Goal: Task Accomplishment & Management: Manage account settings

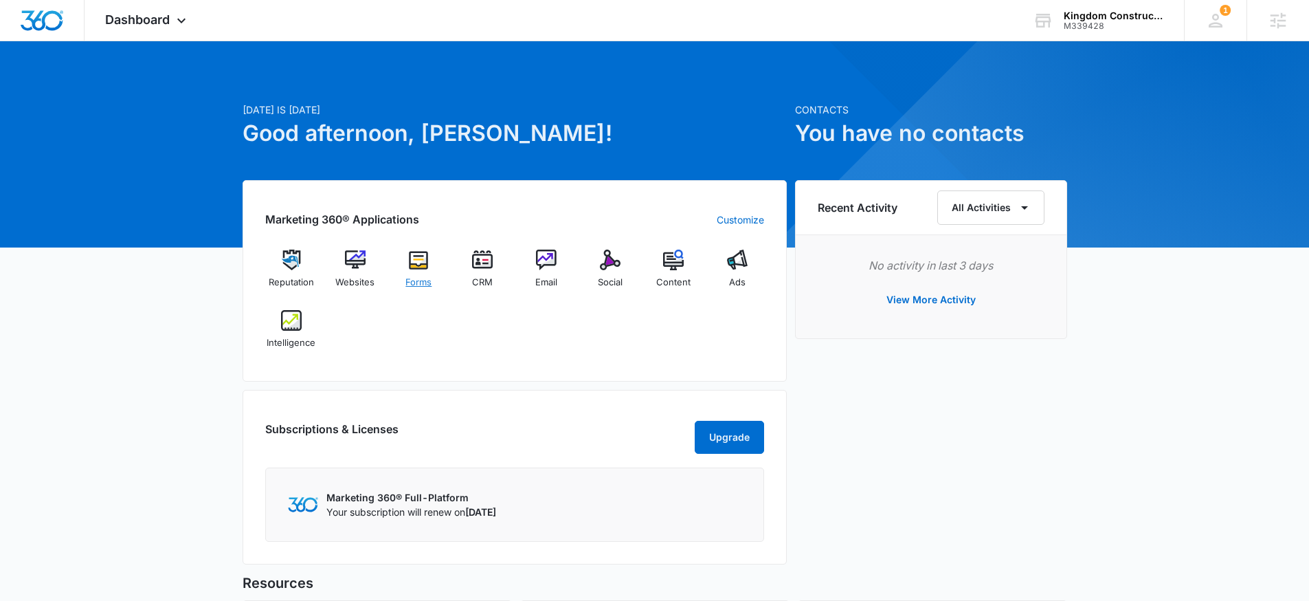
click at [403, 264] on div "Forms" at bounding box center [418, 273] width 53 height 49
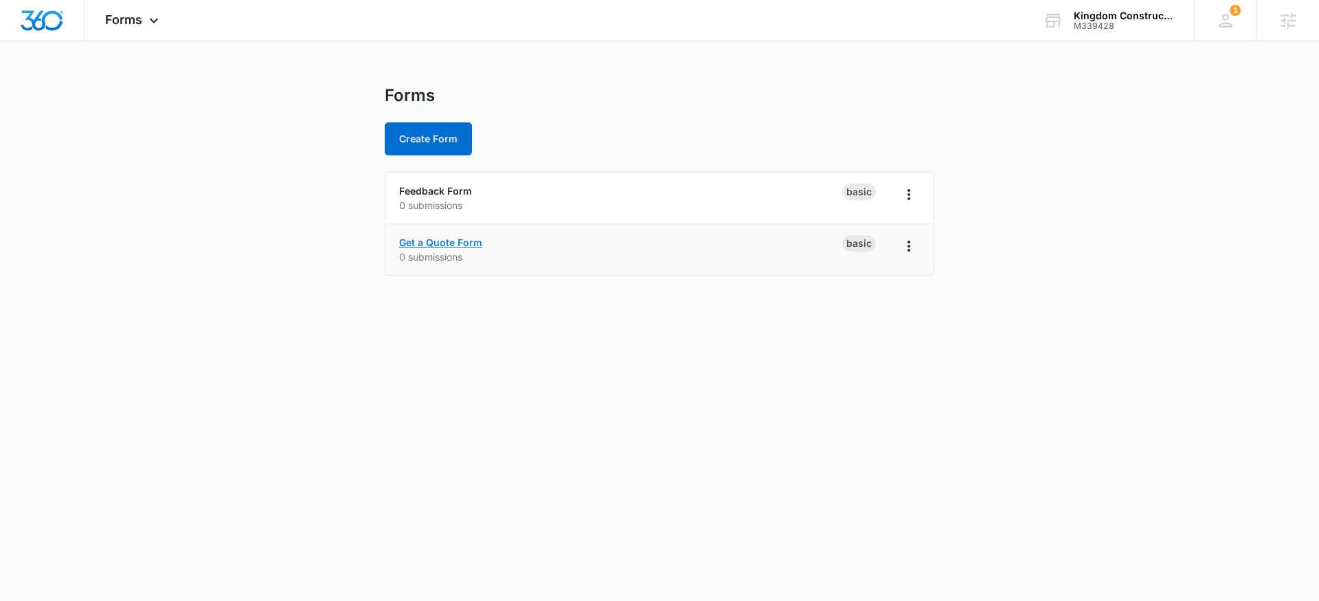
click at [454, 243] on link "Get a Quote Form" at bounding box center [440, 242] width 83 height 12
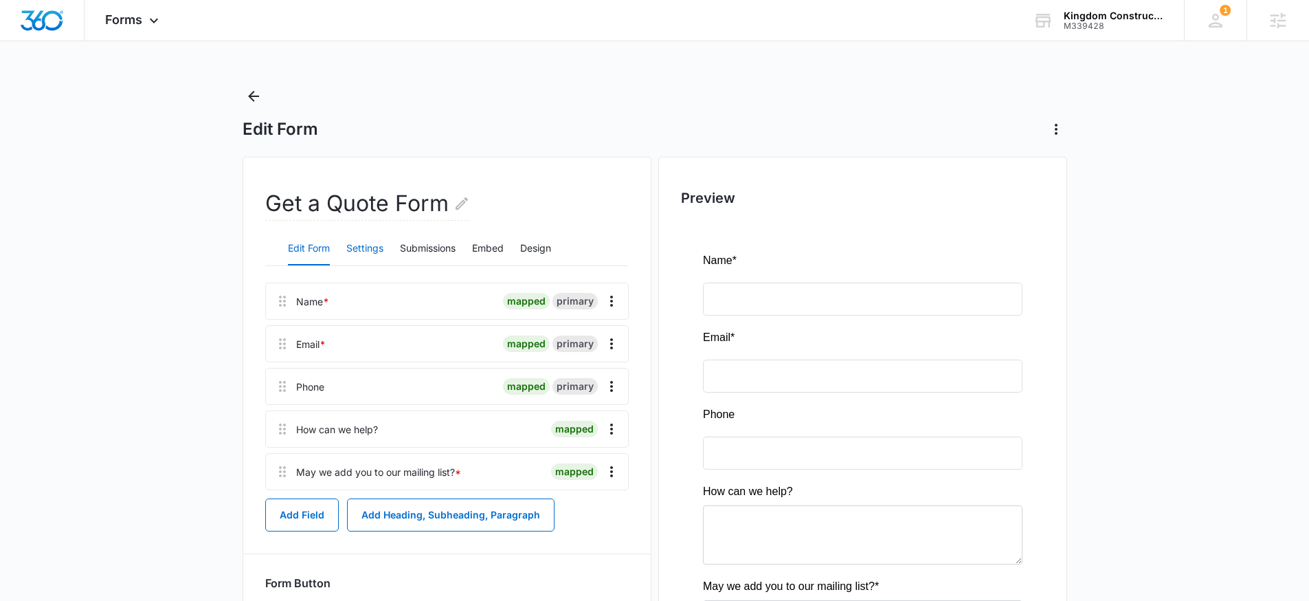
click at [371, 241] on button "Settings" at bounding box center [364, 248] width 37 height 33
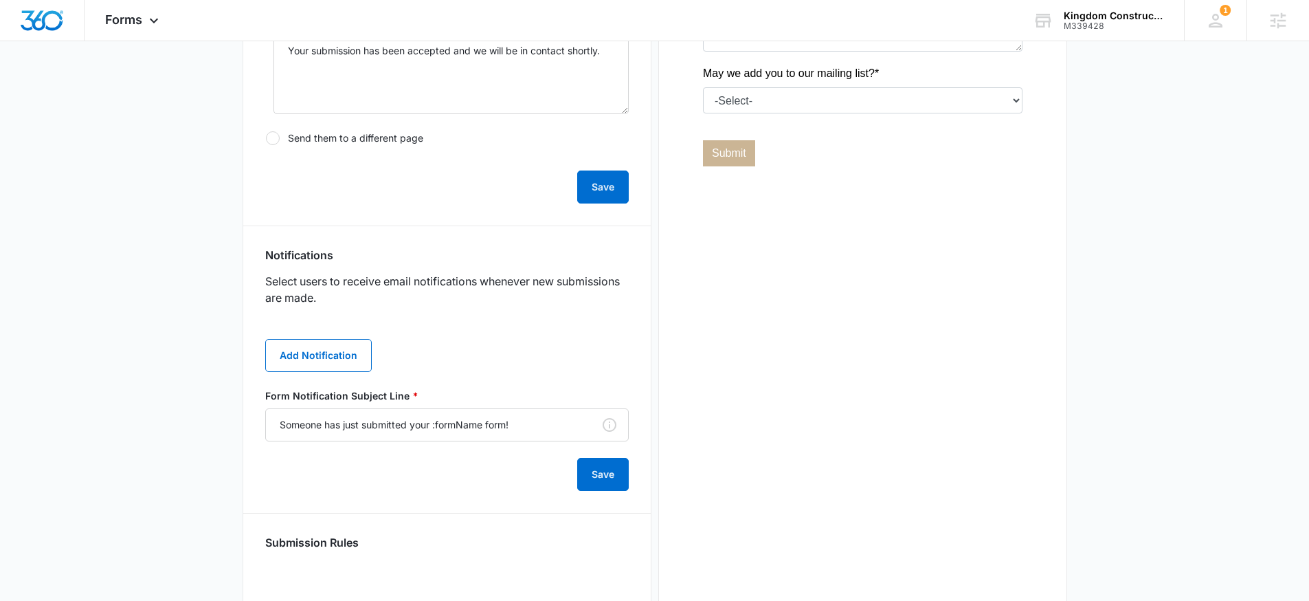
scroll to position [573, 0]
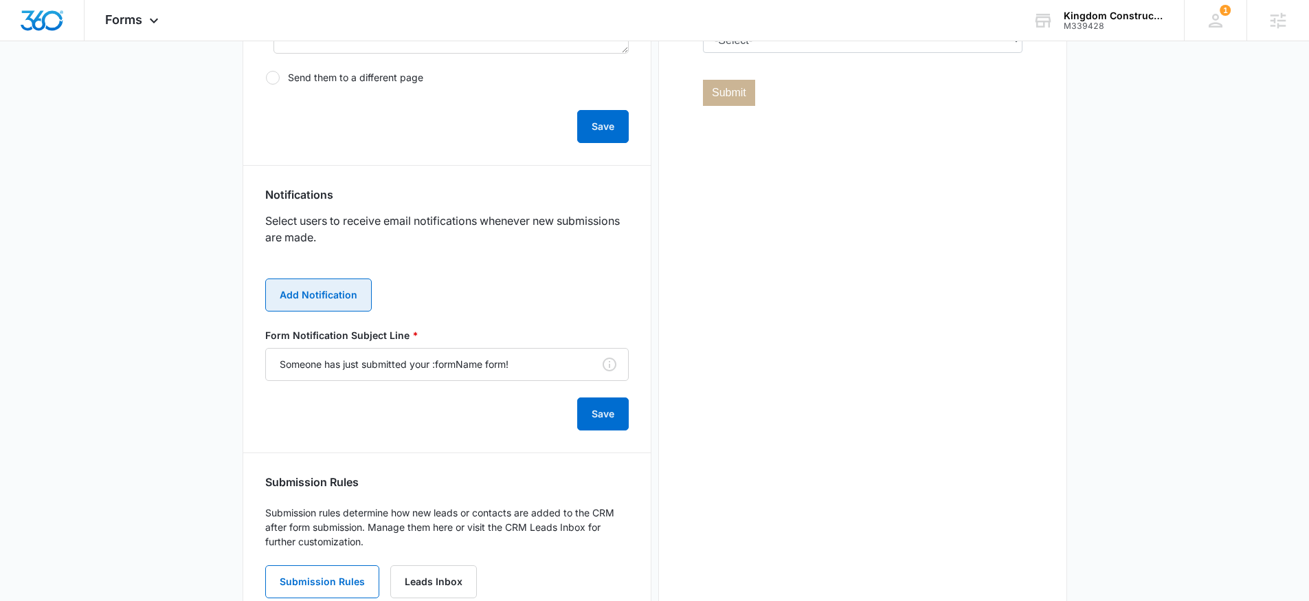
click at [331, 282] on button "Add Notification" at bounding box center [318, 294] width 107 height 33
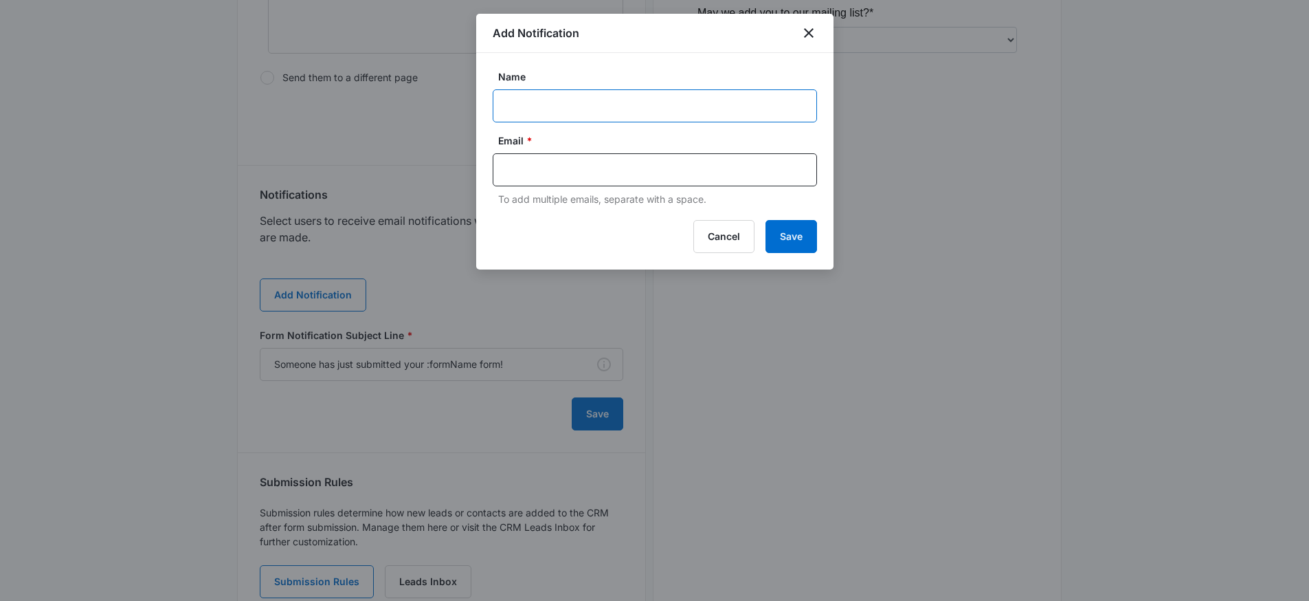
click at [552, 109] on input "Name" at bounding box center [655, 105] width 324 height 33
paste input "ryansurber92@yahoo.com"
type input "ryansurber92@yahoo.com"
click at [536, 157] on div at bounding box center [655, 169] width 324 height 33
click at [575, 167] on input "text" at bounding box center [656, 169] width 298 height 21
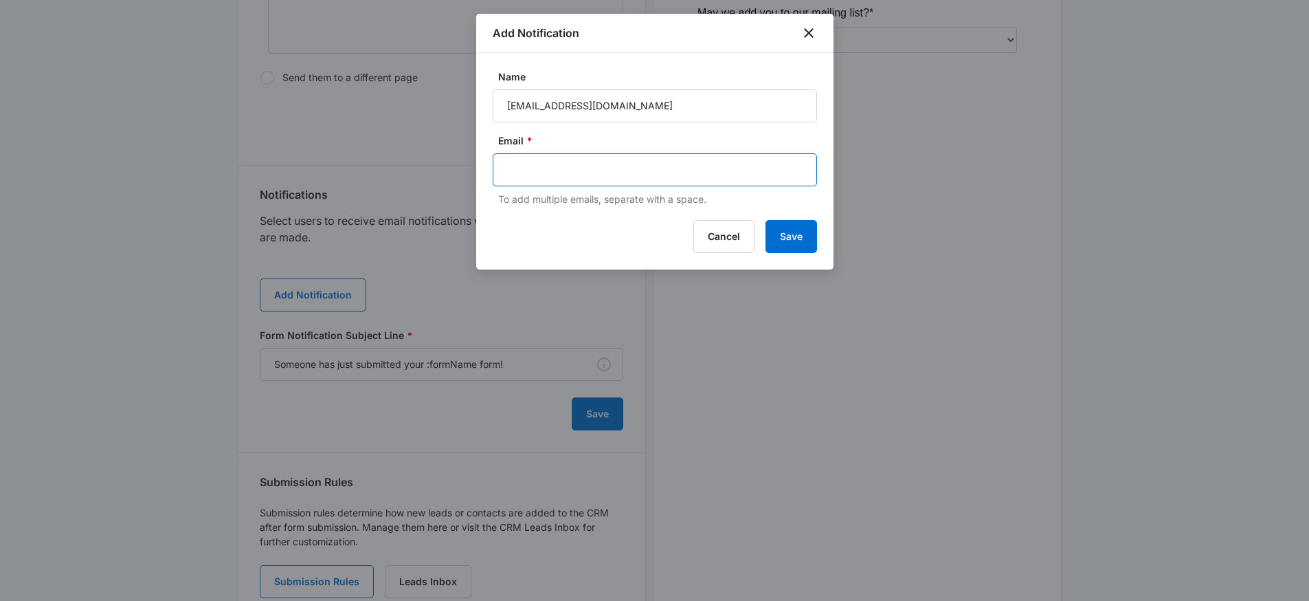
paste input "ryansurber92@yahoo.com"
type input "ryansurber92@yahoo.com"
click at [781, 222] on button "Save" at bounding box center [791, 236] width 52 height 33
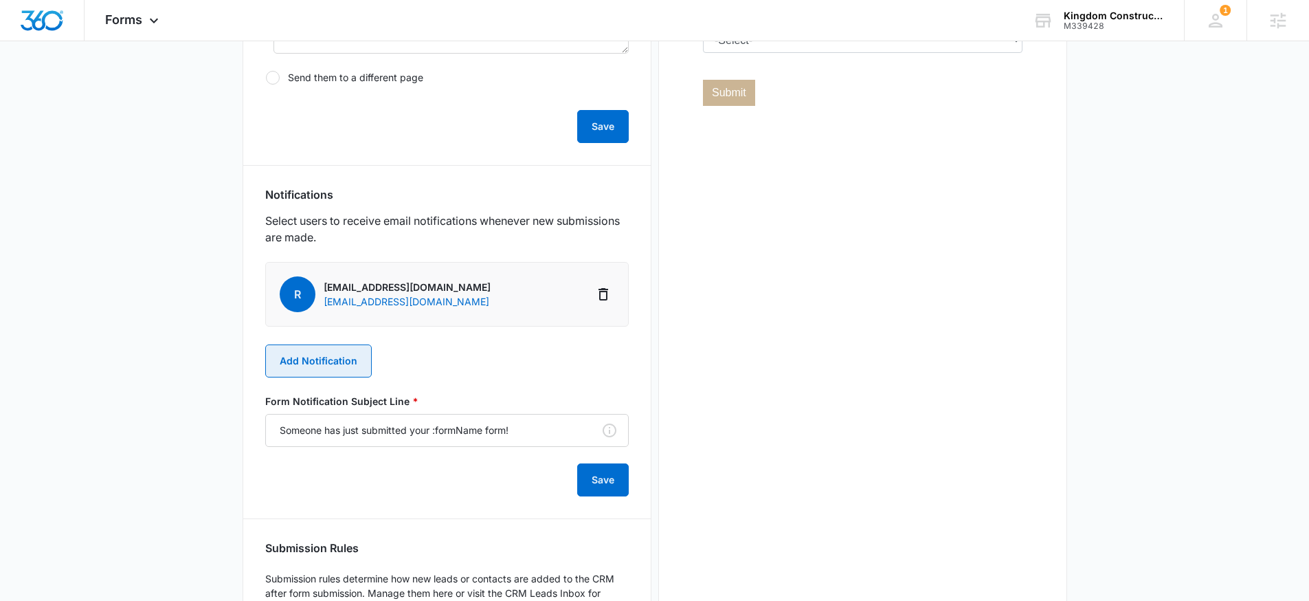
click at [344, 358] on button "Add Notification" at bounding box center [318, 360] width 107 height 33
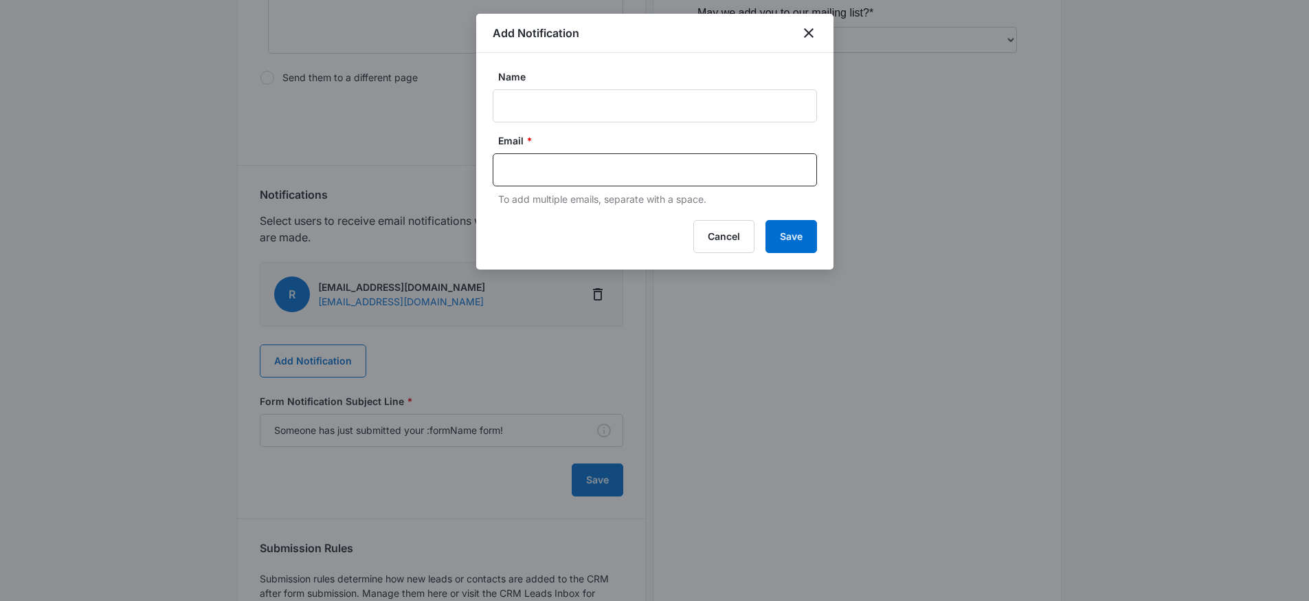
click at [528, 123] on form "Name Email * To add multiple emails, separate with a space." at bounding box center [655, 137] width 324 height 137
click at [536, 96] on input "Name" at bounding box center [655, 105] width 324 height 33
type input "Kingdom Construction MSM"
click at [536, 161] on input "text" at bounding box center [656, 169] width 298 height 21
paste input "mckenna.mueller@madwire.com"
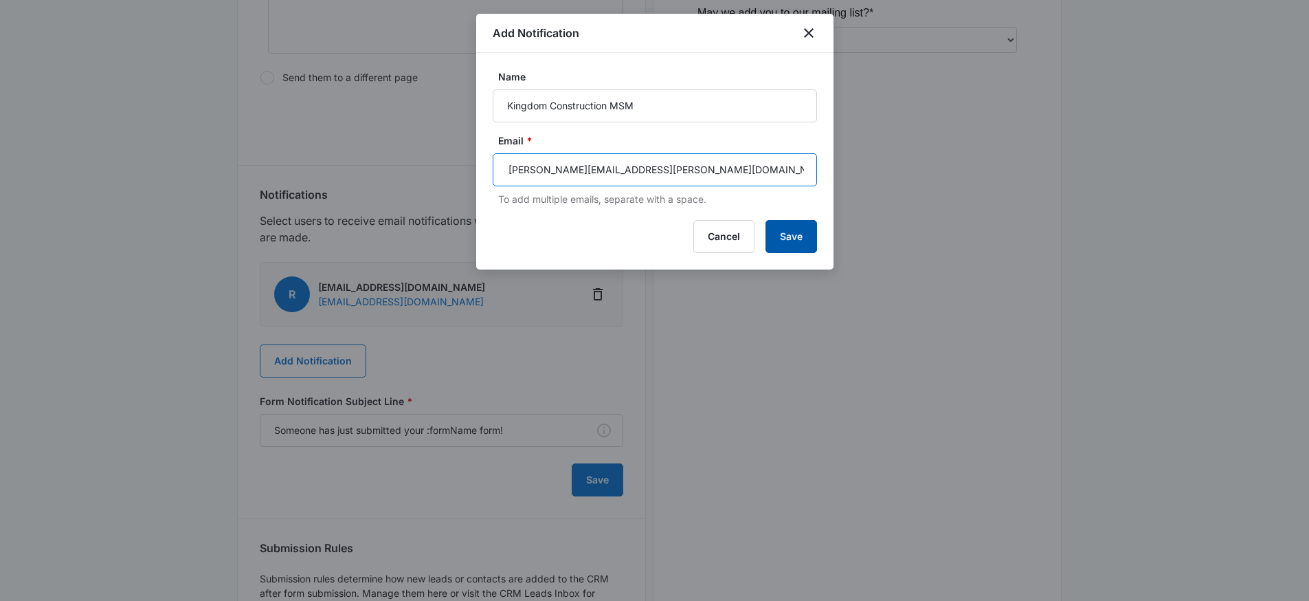
type input "mckenna.mueller@madwire.com"
click at [815, 235] on button "Save" at bounding box center [791, 236] width 52 height 33
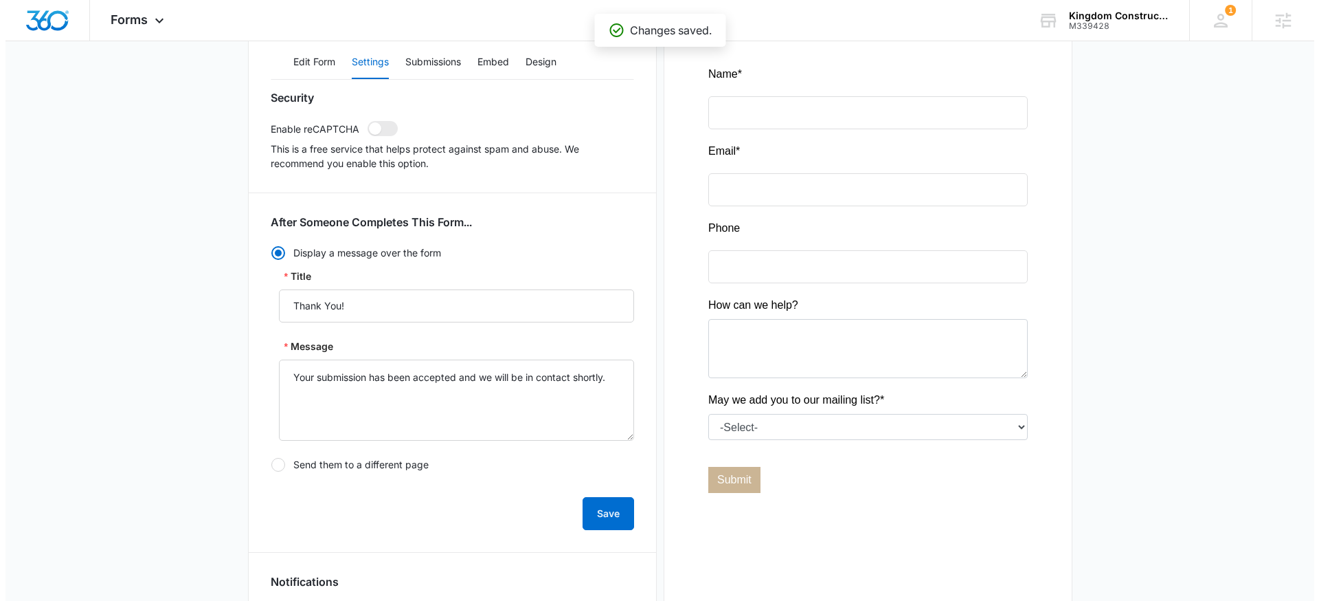
scroll to position [0, 0]
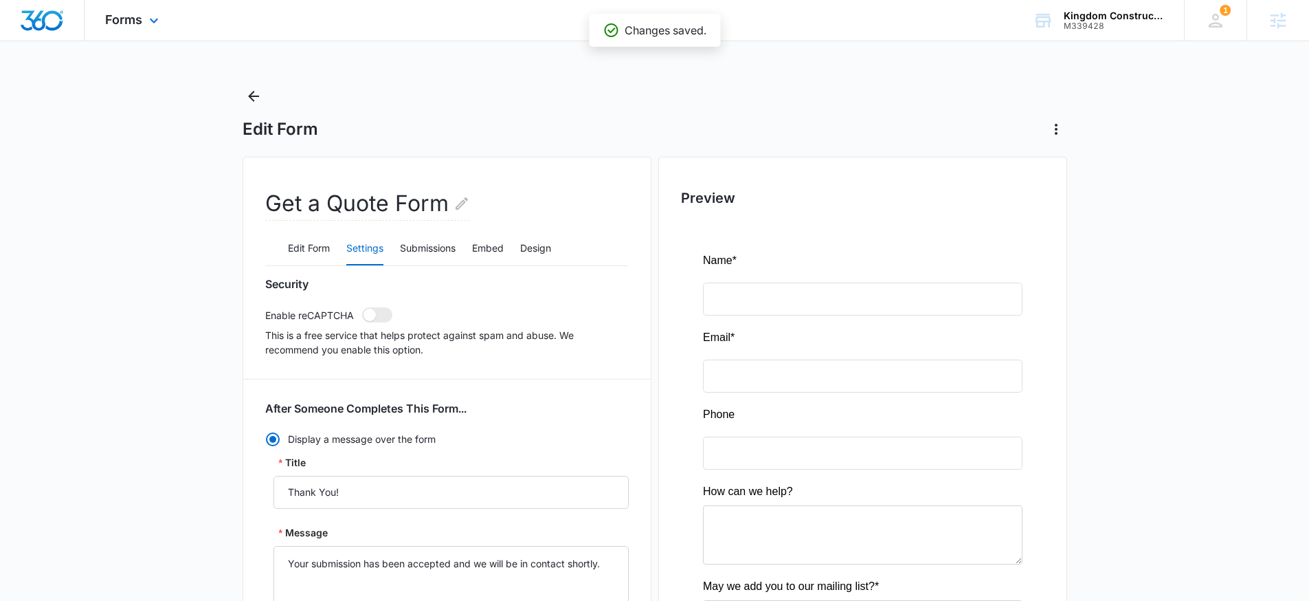
click at [151, 34] on div "Forms Apps Reputation Websites Forms CRM Email Social Content Ads Intelligence …" at bounding box center [134, 20] width 98 height 41
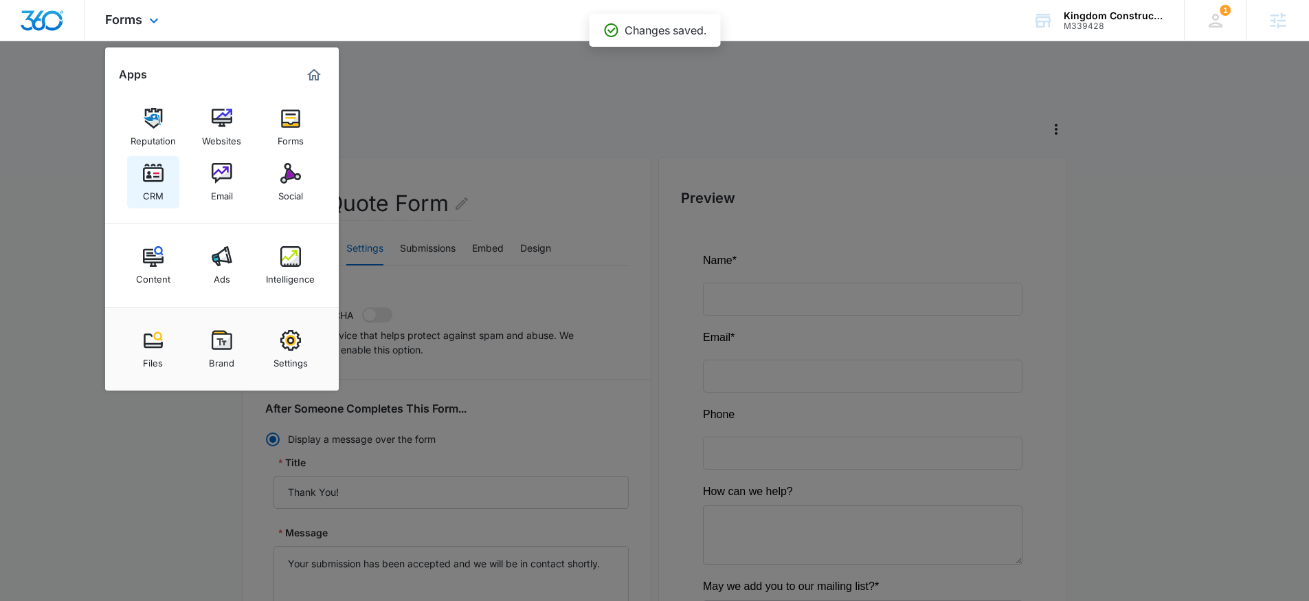
click at [157, 202] on link "CRM" at bounding box center [153, 182] width 52 height 52
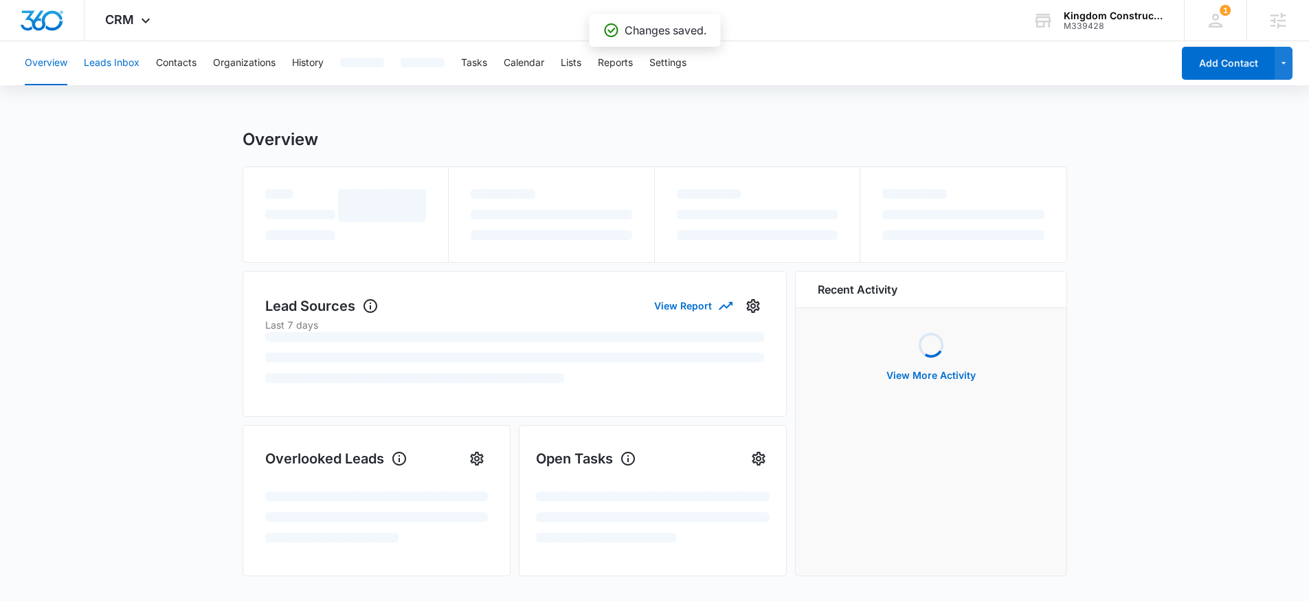
click at [139, 62] on button "Leads Inbox" at bounding box center [112, 63] width 56 height 44
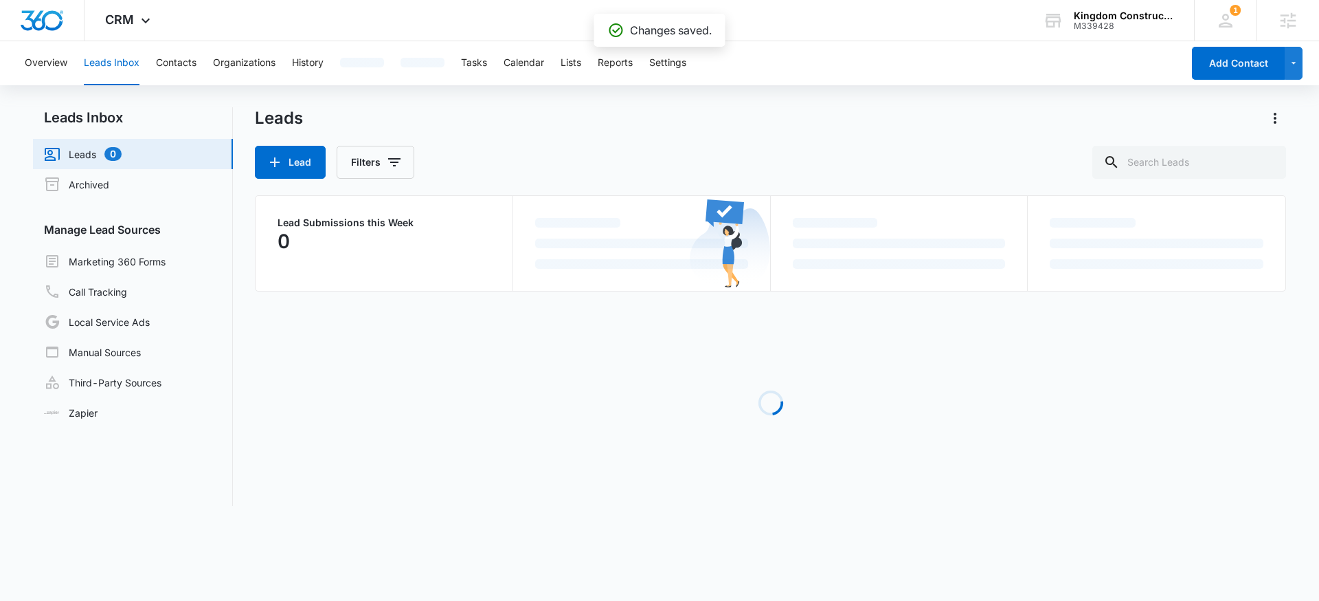
click at [132, 63] on button "Leads Inbox" at bounding box center [112, 63] width 56 height 44
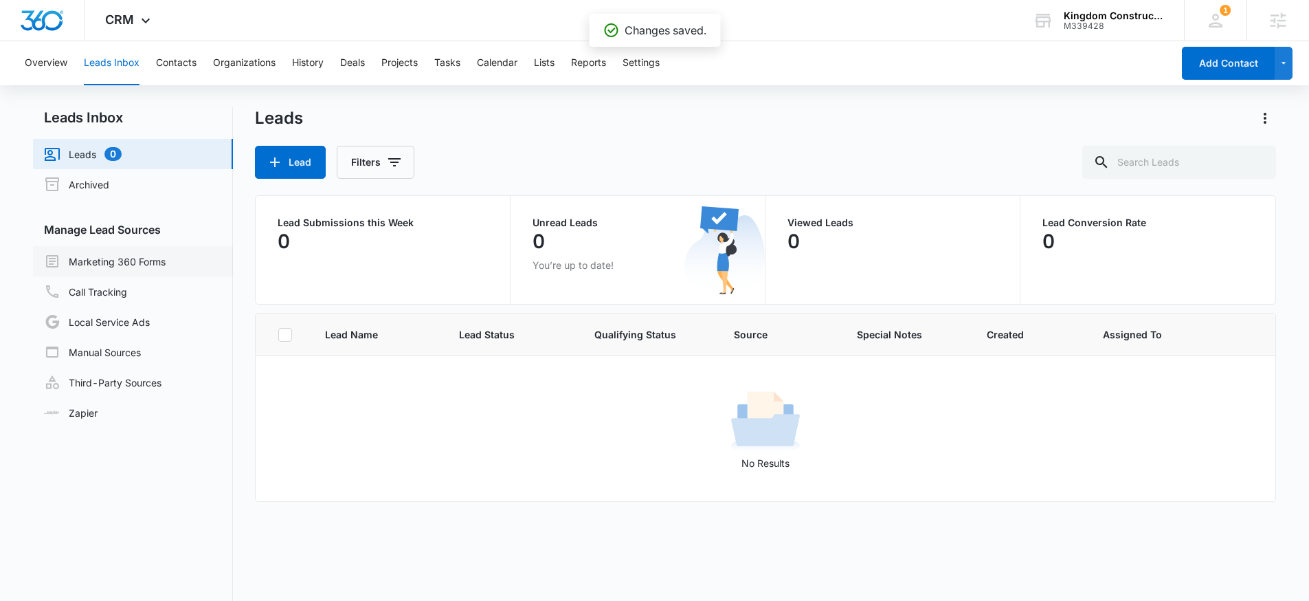
click at [153, 259] on link "Marketing 360 Forms" at bounding box center [105, 261] width 122 height 16
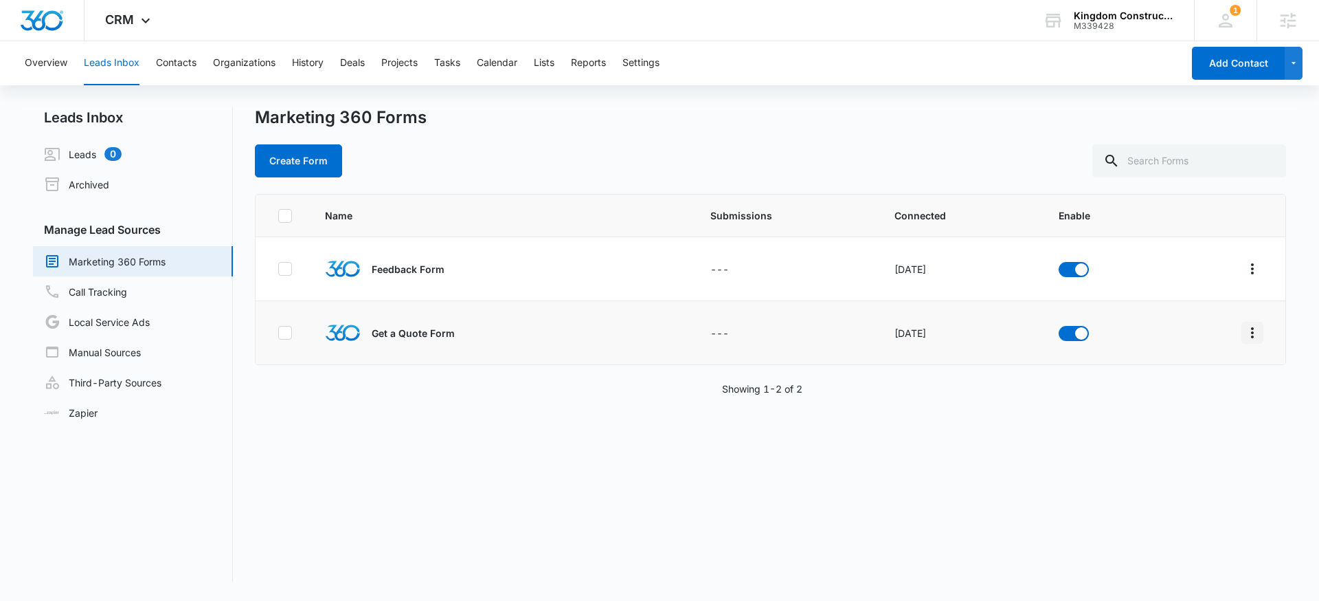
click at [1246, 330] on icon "Overflow Menu" at bounding box center [1252, 332] width 16 height 16
click at [1166, 414] on div "Field Mapping" at bounding box center [1181, 412] width 78 height 10
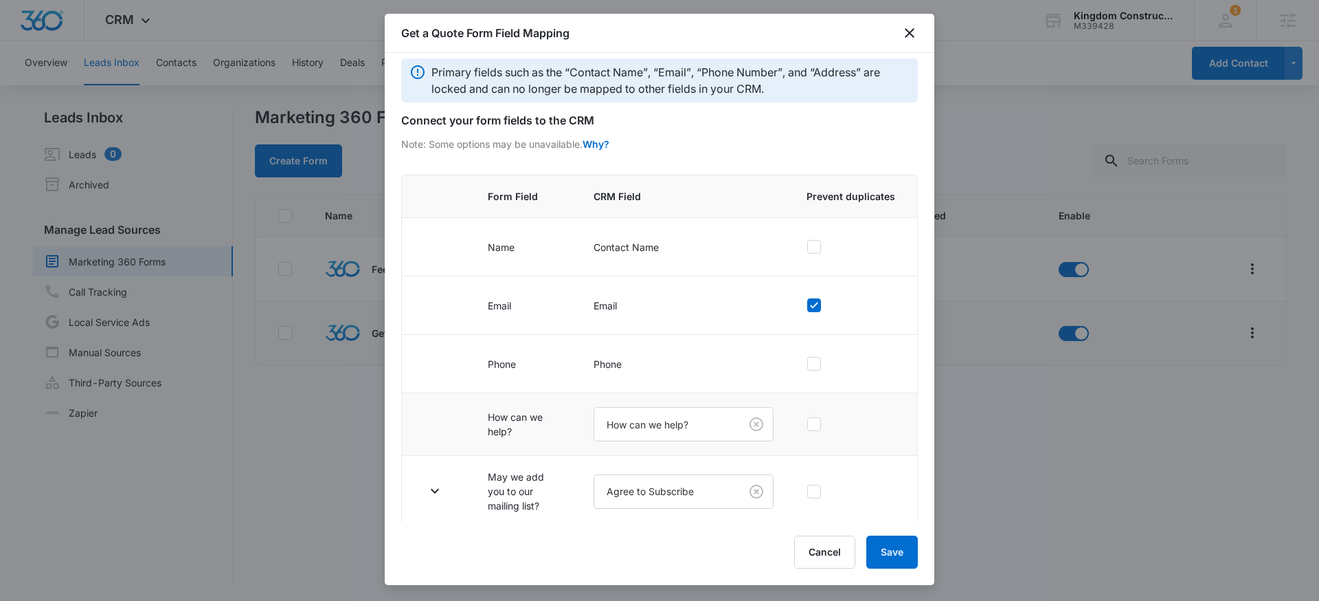
scroll to position [16, 0]
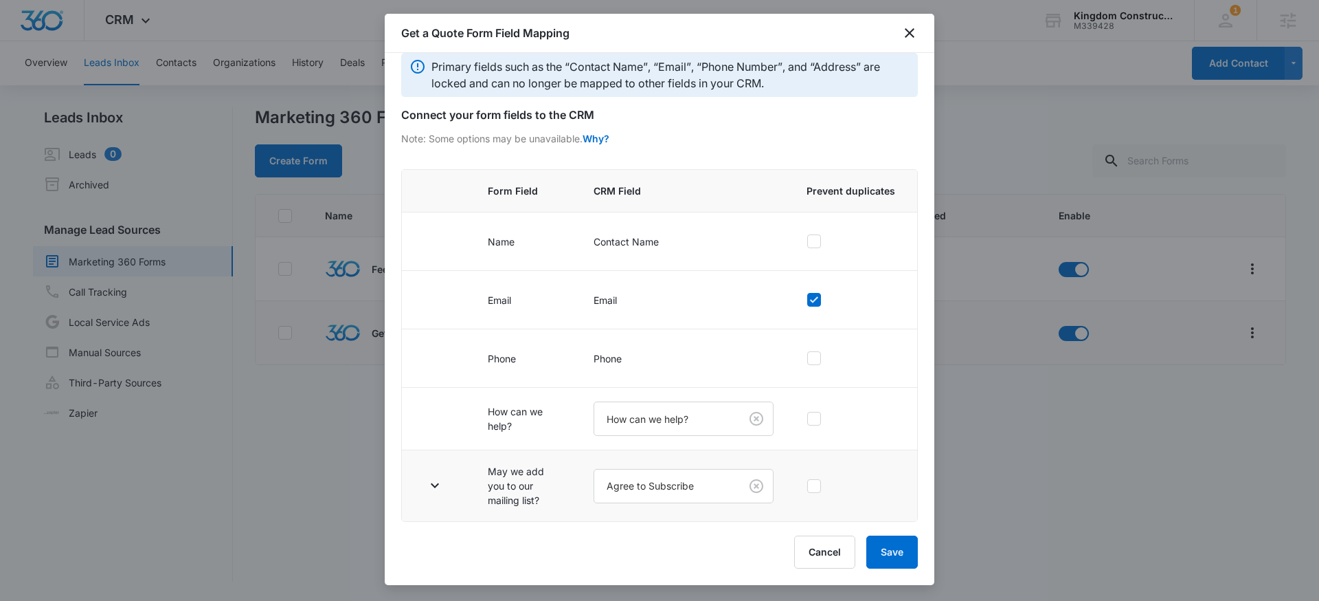
click at [438, 472] on td at bounding box center [436, 485] width 69 height 71
click at [437, 483] on icon "button" at bounding box center [435, 485] width 8 height 5
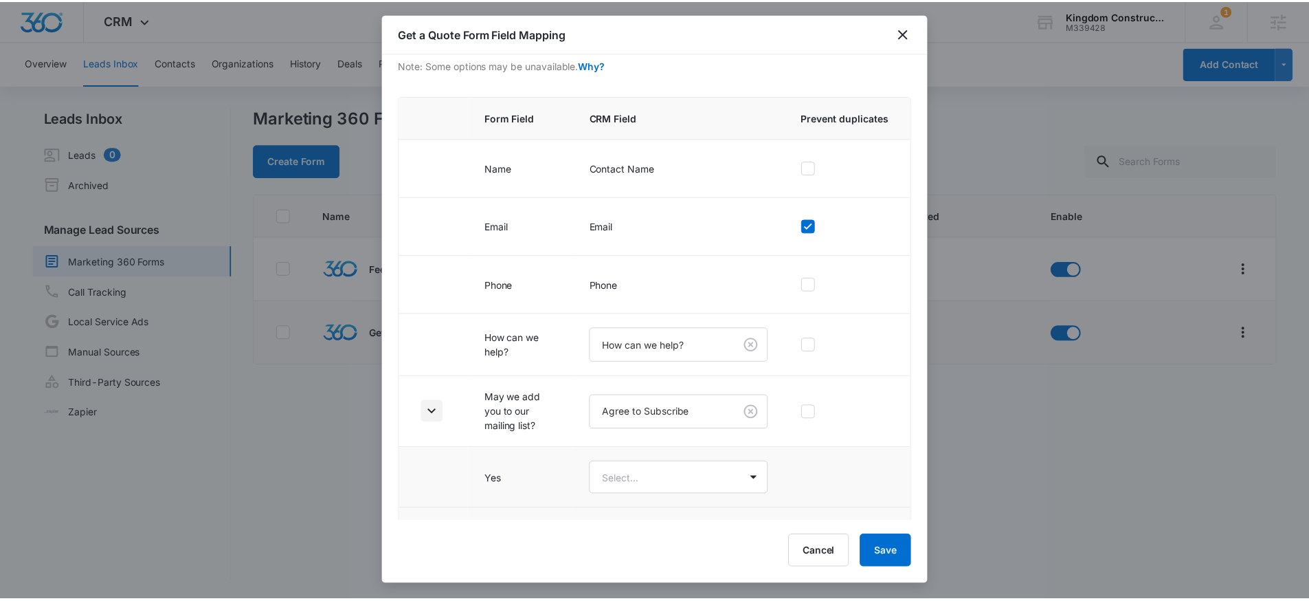
scroll to position [139, 0]
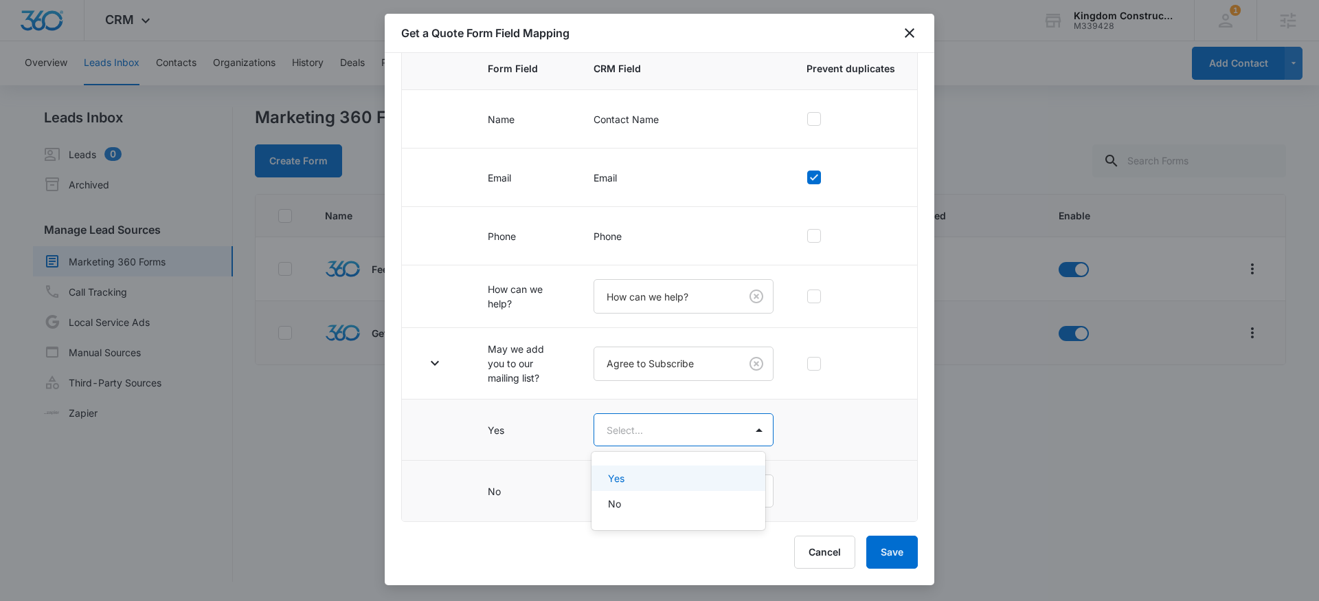
click at [647, 420] on body "CRM Apps Reputation Websites Forms CRM Email Social Content Ads Intelligence Fi…" at bounding box center [659, 300] width 1319 height 601
click at [629, 471] on div "Yes" at bounding box center [676, 478] width 137 height 14
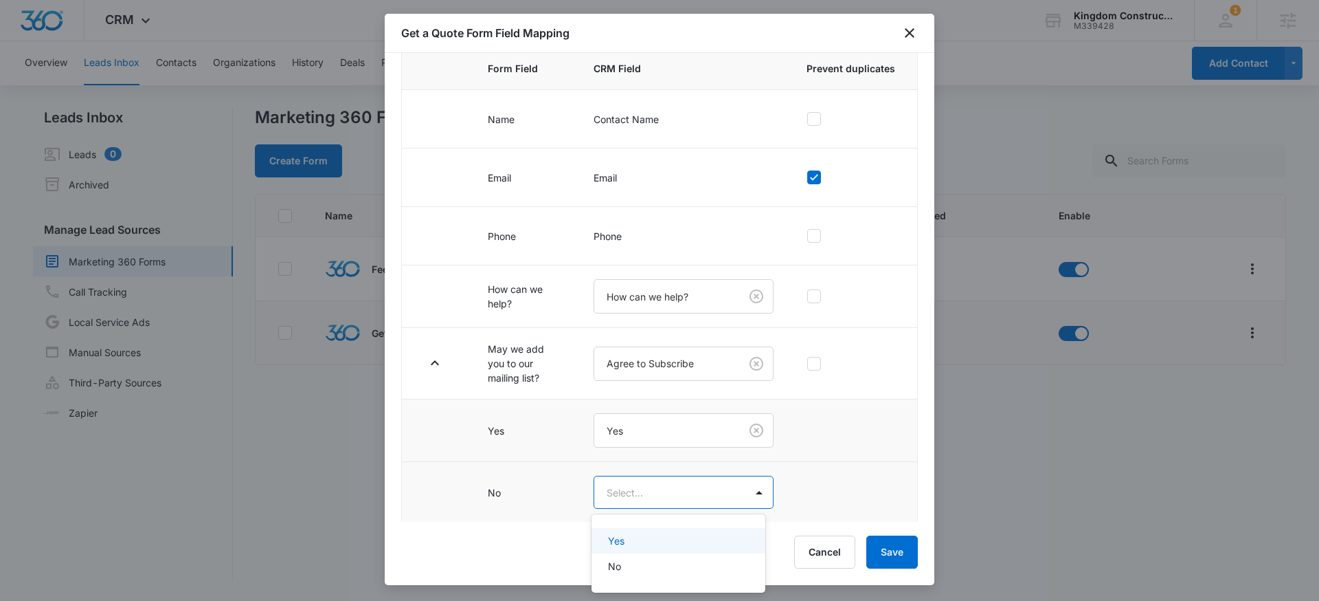
click at [630, 489] on body "CRM Apps Reputation Websites Forms CRM Email Social Content Ads Intelligence Fi…" at bounding box center [659, 300] width 1319 height 601
click at [651, 564] on div "No" at bounding box center [676, 566] width 137 height 14
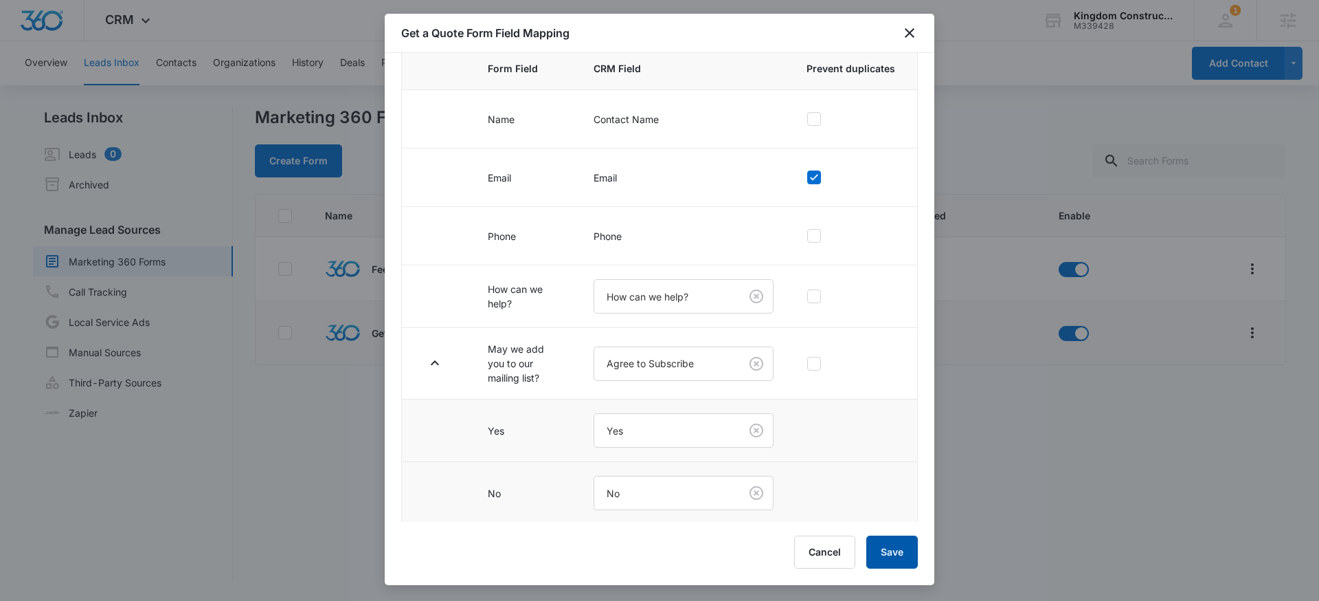
click at [910, 551] on button "Save" at bounding box center [892, 551] width 52 height 33
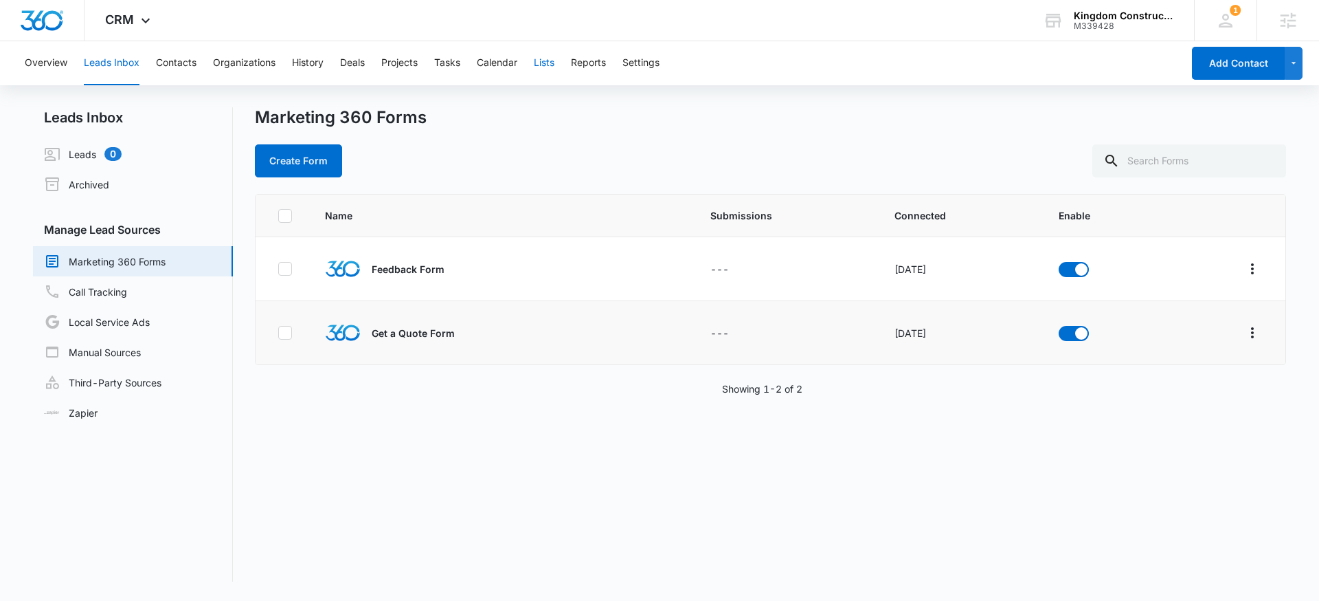
click at [547, 66] on button "Lists" at bounding box center [544, 63] width 21 height 44
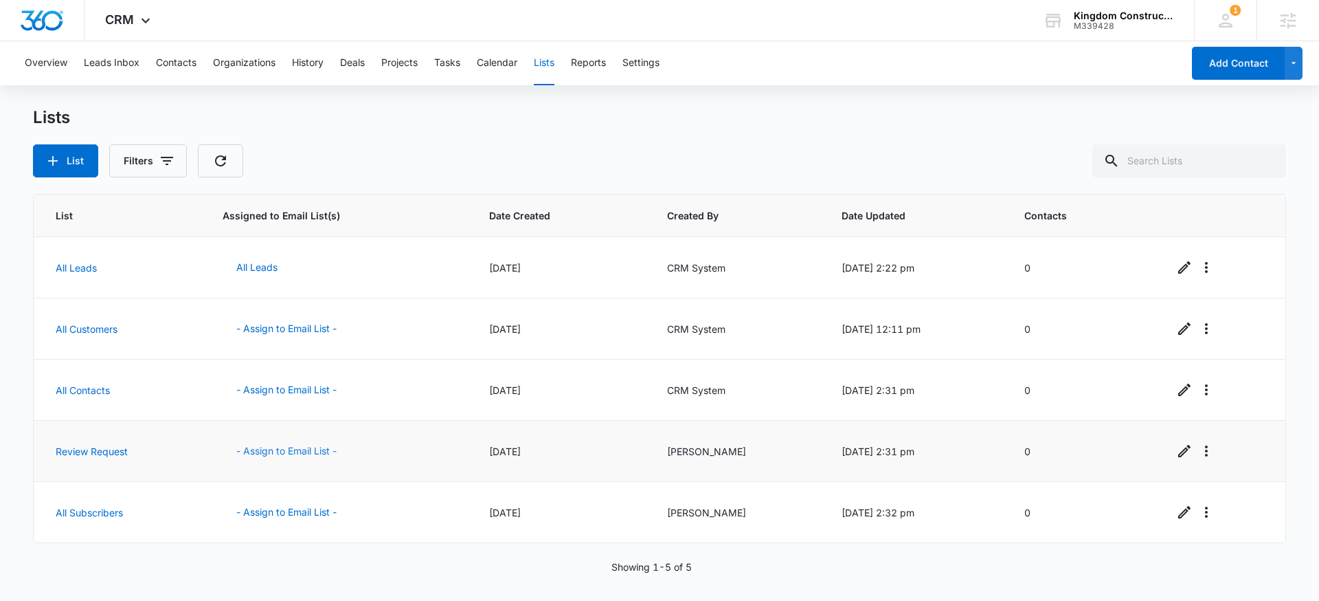
click at [294, 446] on button "- Assign to Email List -" at bounding box center [287, 450] width 128 height 33
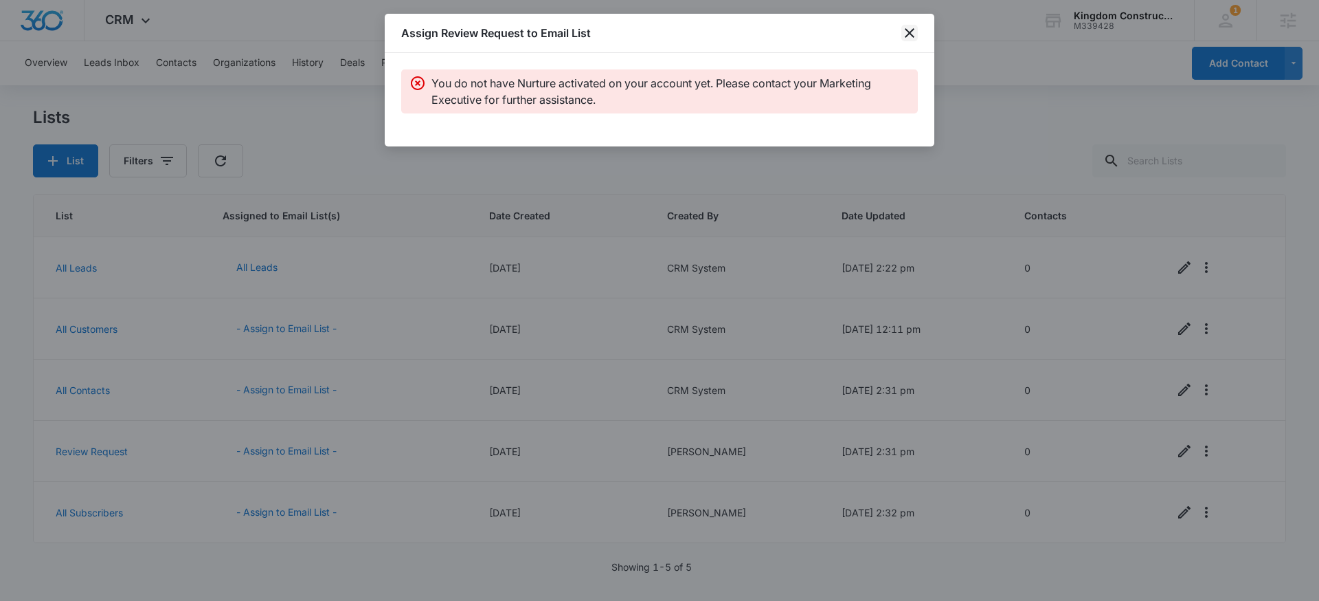
click at [917, 32] on icon "close" at bounding box center [910, 33] width 16 height 16
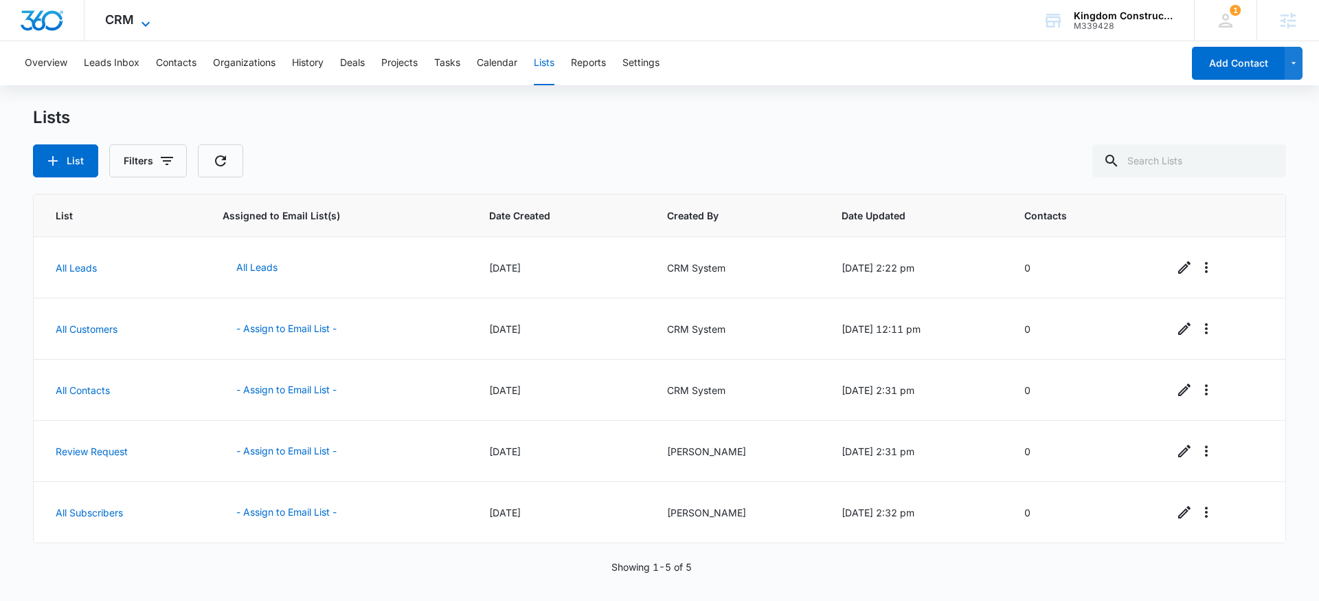
click at [124, 17] on span "CRM" at bounding box center [119, 19] width 29 height 14
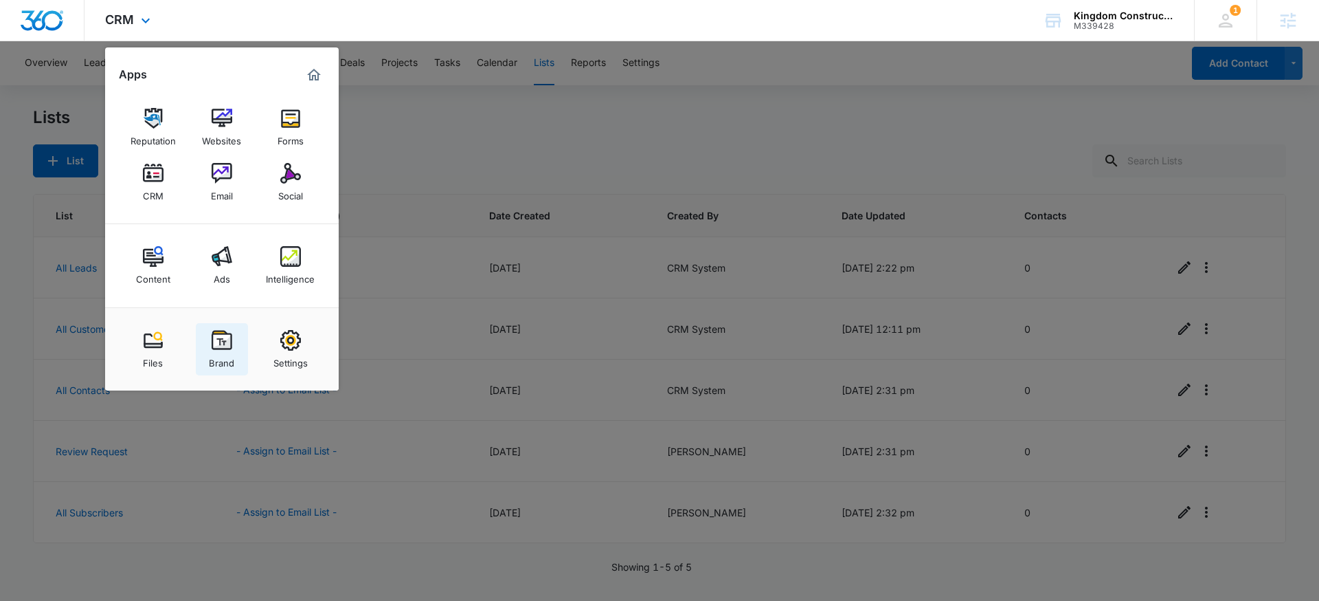
click at [205, 355] on link "Brand" at bounding box center [222, 349] width 52 height 52
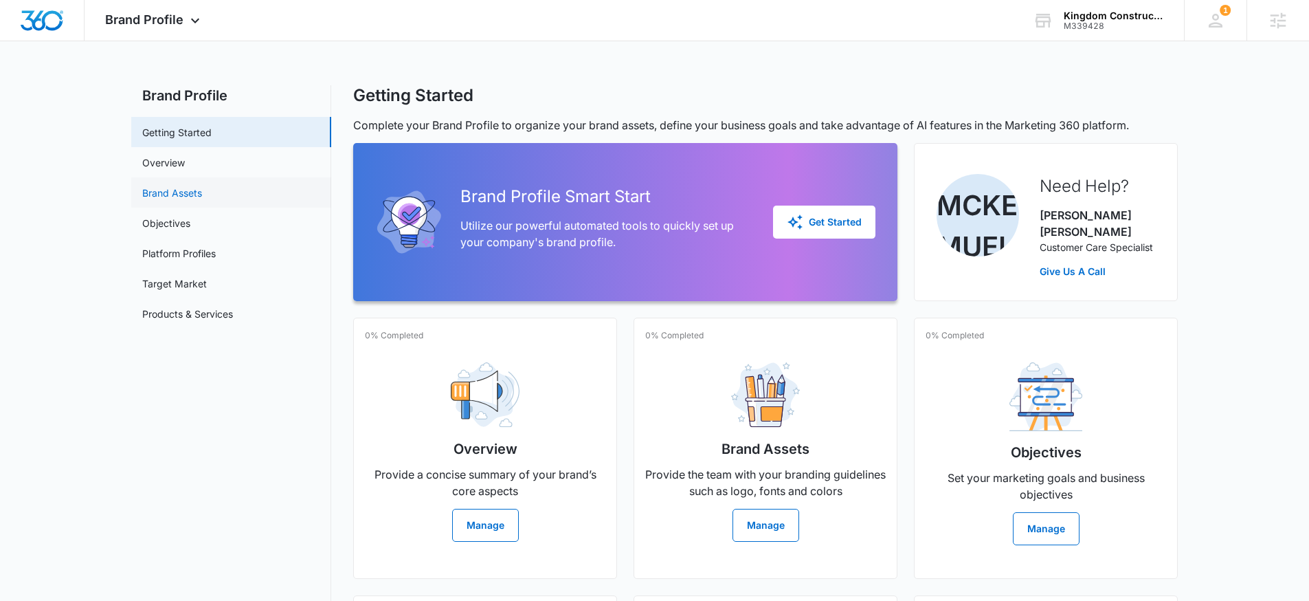
click at [176, 192] on link "Brand Assets" at bounding box center [172, 193] width 60 height 14
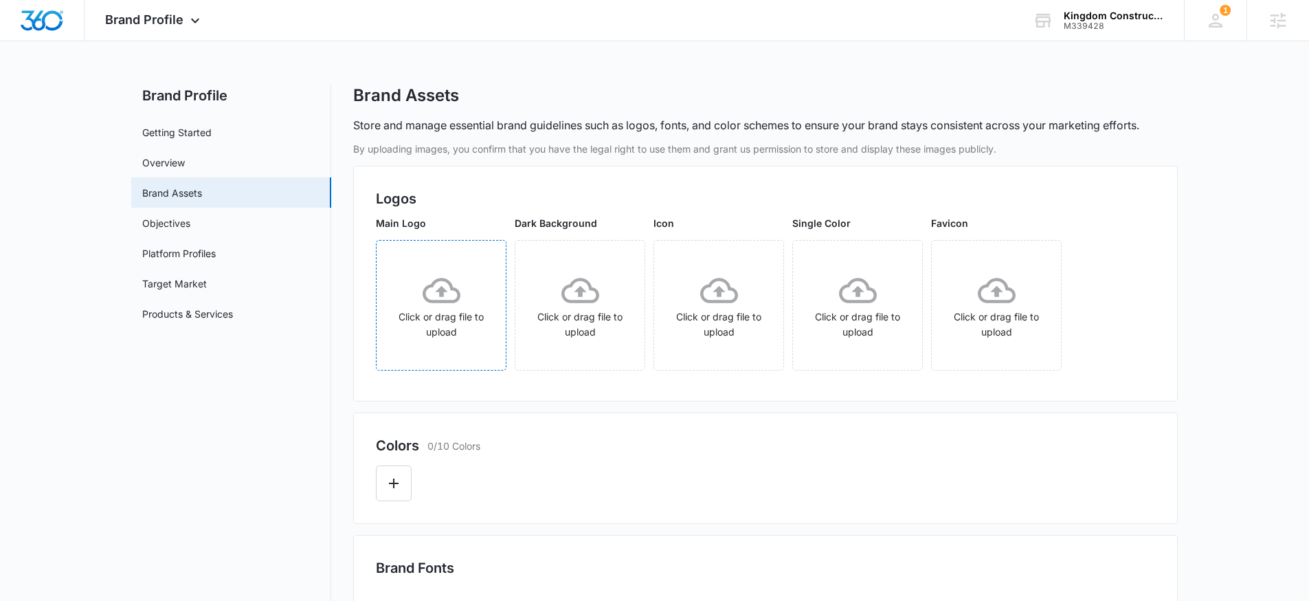
click at [405, 301] on div "Click or drag file to upload" at bounding box center [441, 305] width 129 height 68
click at [487, 257] on icon "More" at bounding box center [486, 256] width 3 height 11
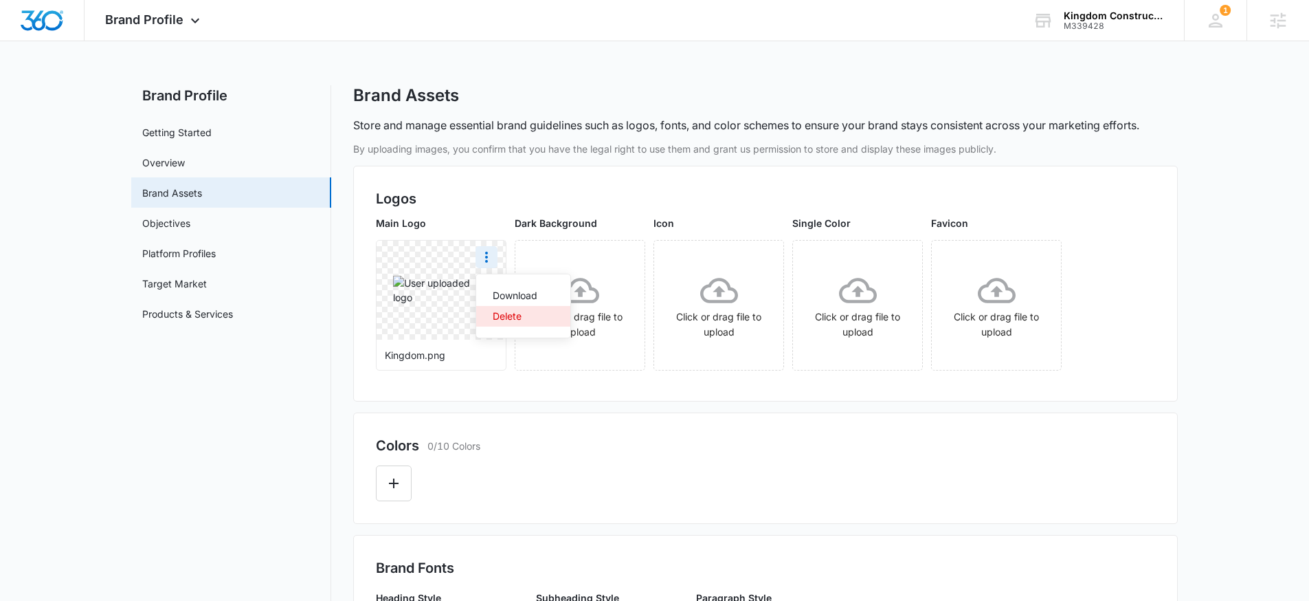
click at [511, 322] on button "Delete" at bounding box center [523, 316] width 94 height 21
click at [451, 295] on icon at bounding box center [442, 290] width 38 height 38
click at [483, 294] on div "Click or drag file to upload" at bounding box center [441, 305] width 129 height 68
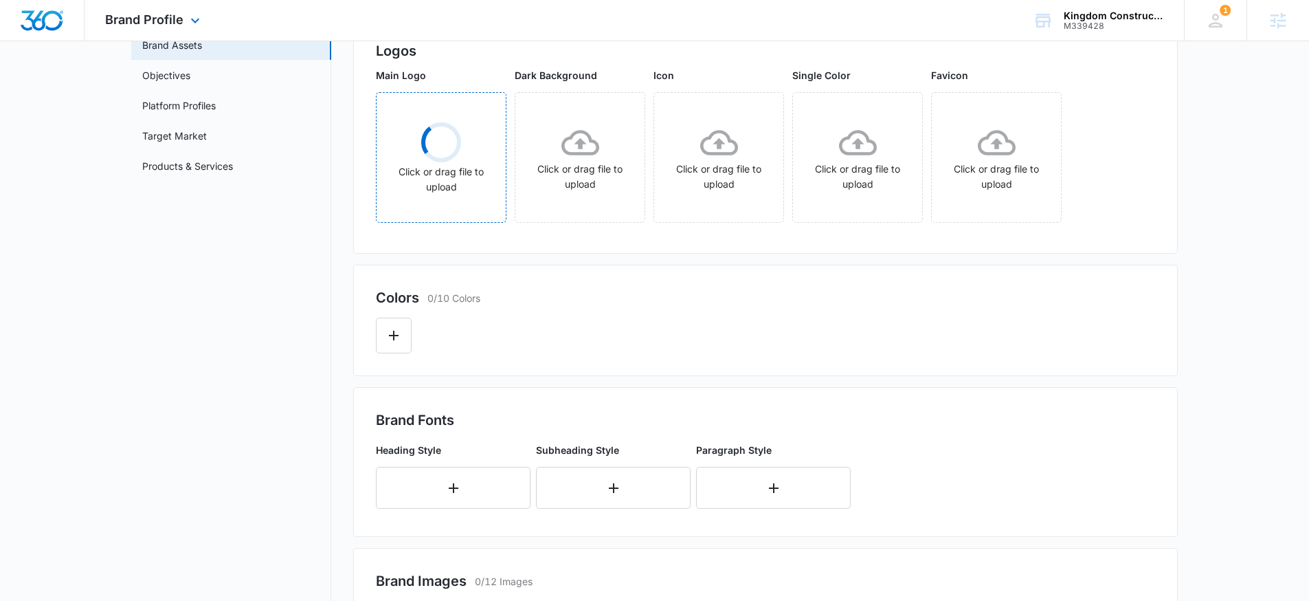
scroll to position [142, 0]
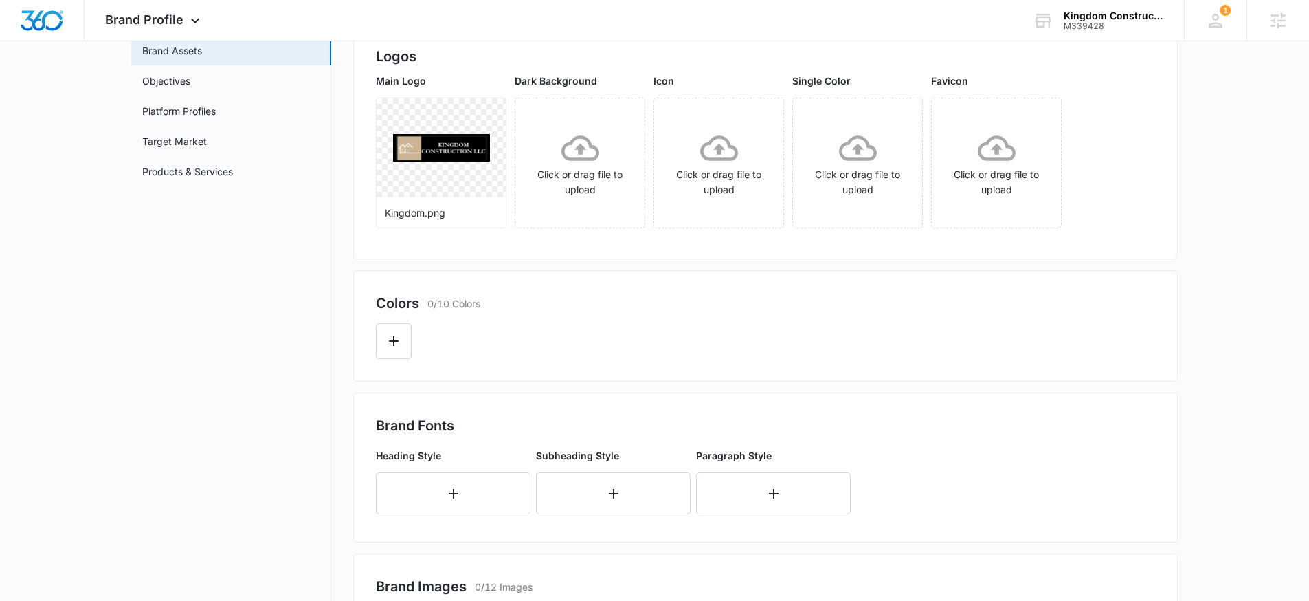
click at [362, 348] on div "Colors 0/10 Colors" at bounding box center [765, 325] width 825 height 111
click at [394, 339] on icon "Edit Color" at bounding box center [394, 341] width 10 height 10
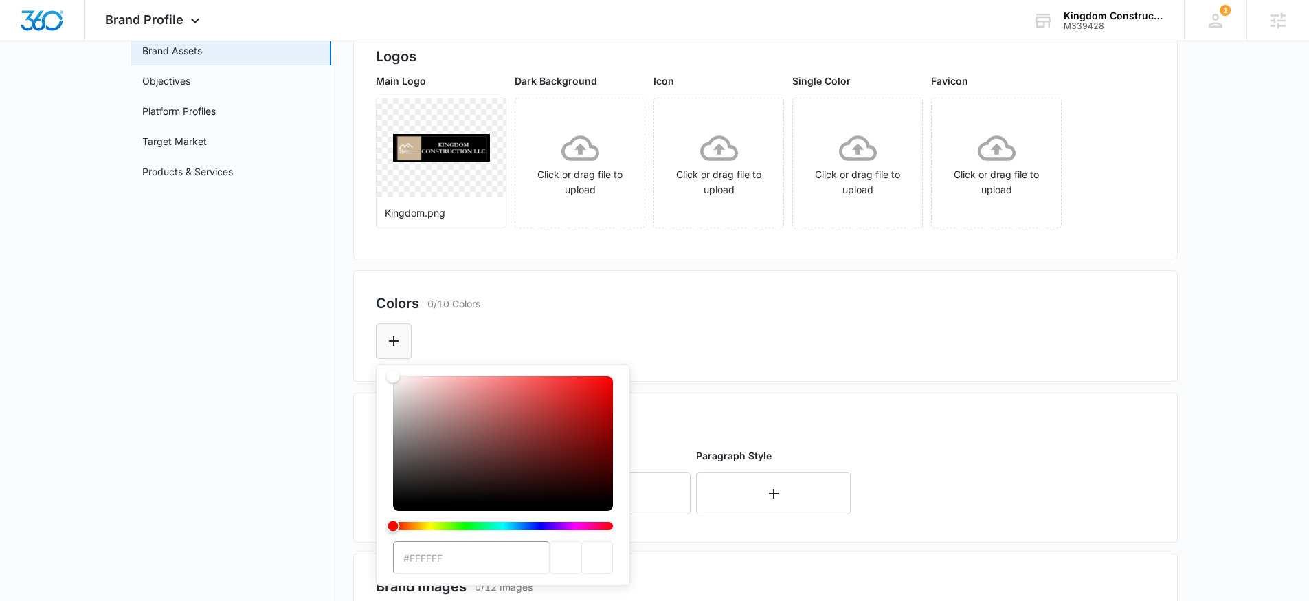
scroll to position [142, 0]
type input "#CBB595"
click at [735, 336] on div "#CBB595" at bounding box center [765, 336] width 779 height 45
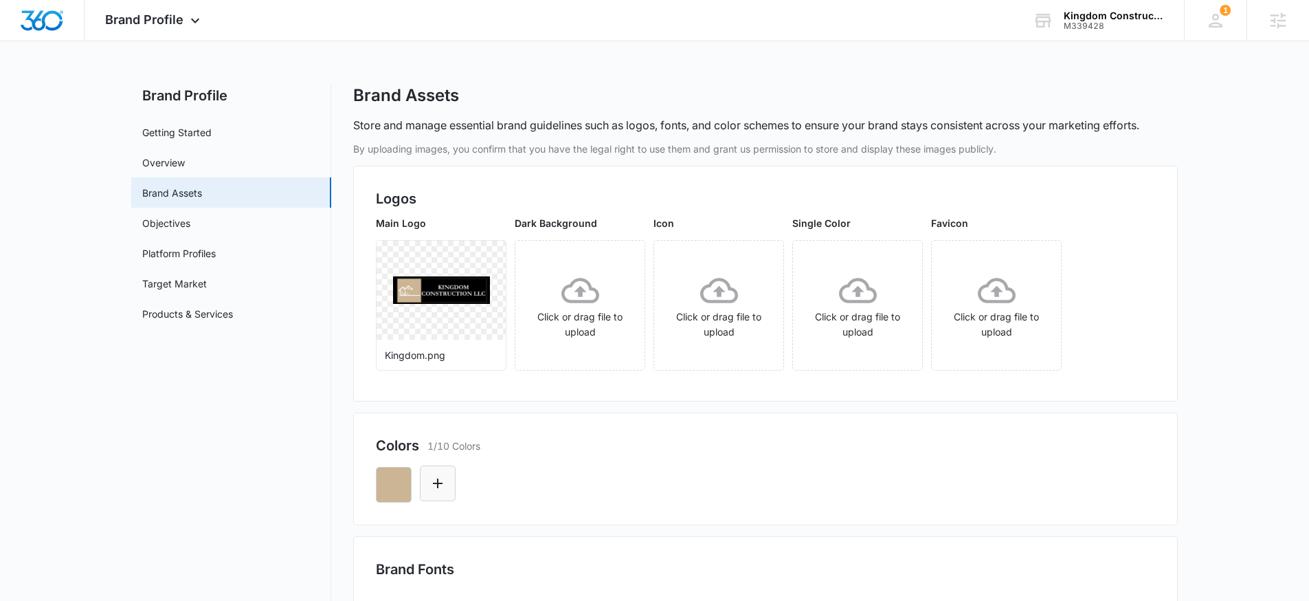
click at [449, 480] on button "Edit Color" at bounding box center [438, 483] width 36 height 36
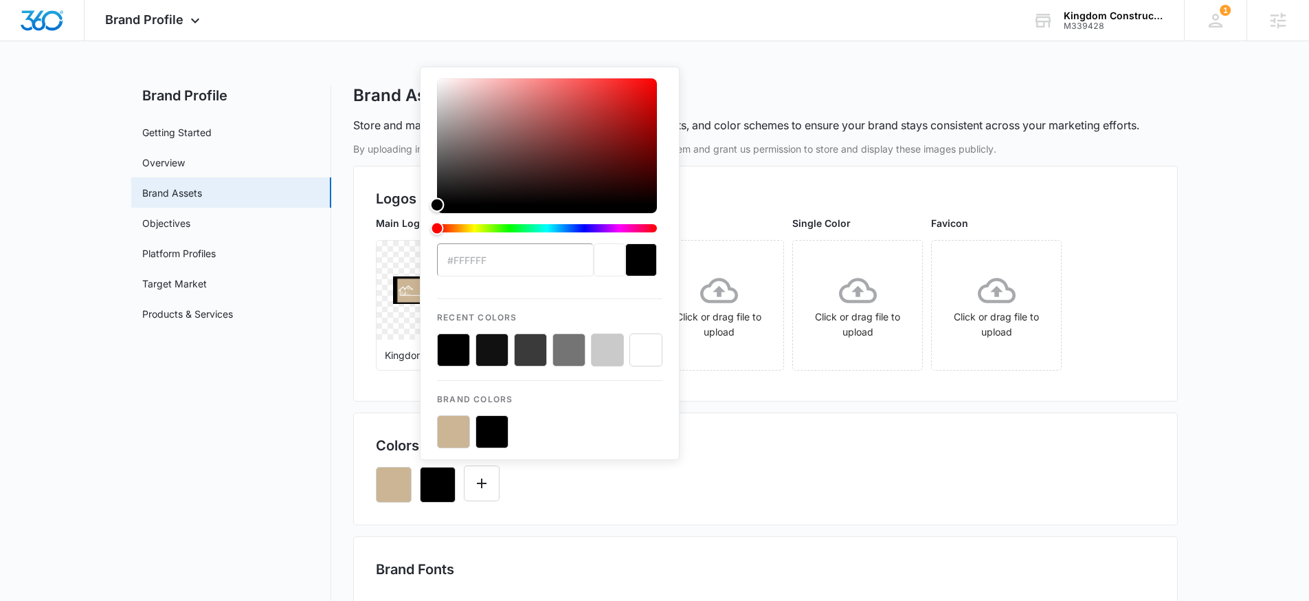
drag, startPoint x: 416, startPoint y: 98, endPoint x: 372, endPoint y: 397, distance: 302.1
click at [372, 397] on div "By uploading images, you confirm that you have the legal right to use them and …" at bounding box center [765, 560] width 825 height 836
click at [875, 497] on div "#FFFFFF Recent Colors Brand Colors" at bounding box center [765, 479] width 779 height 47
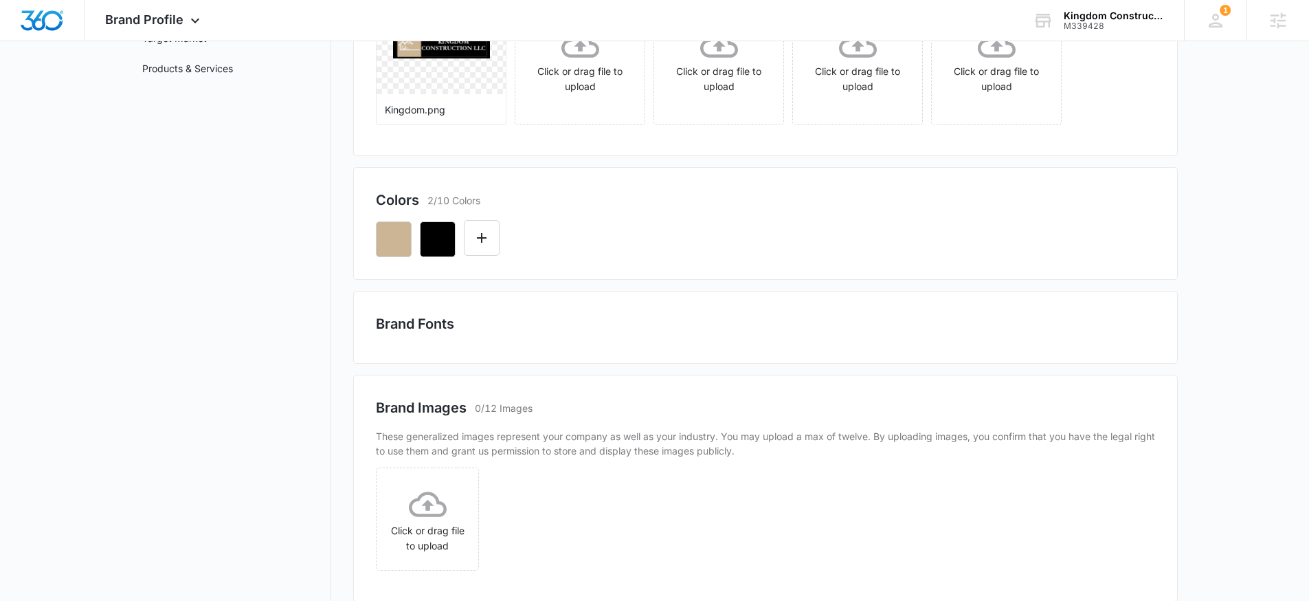
scroll to position [303, 0]
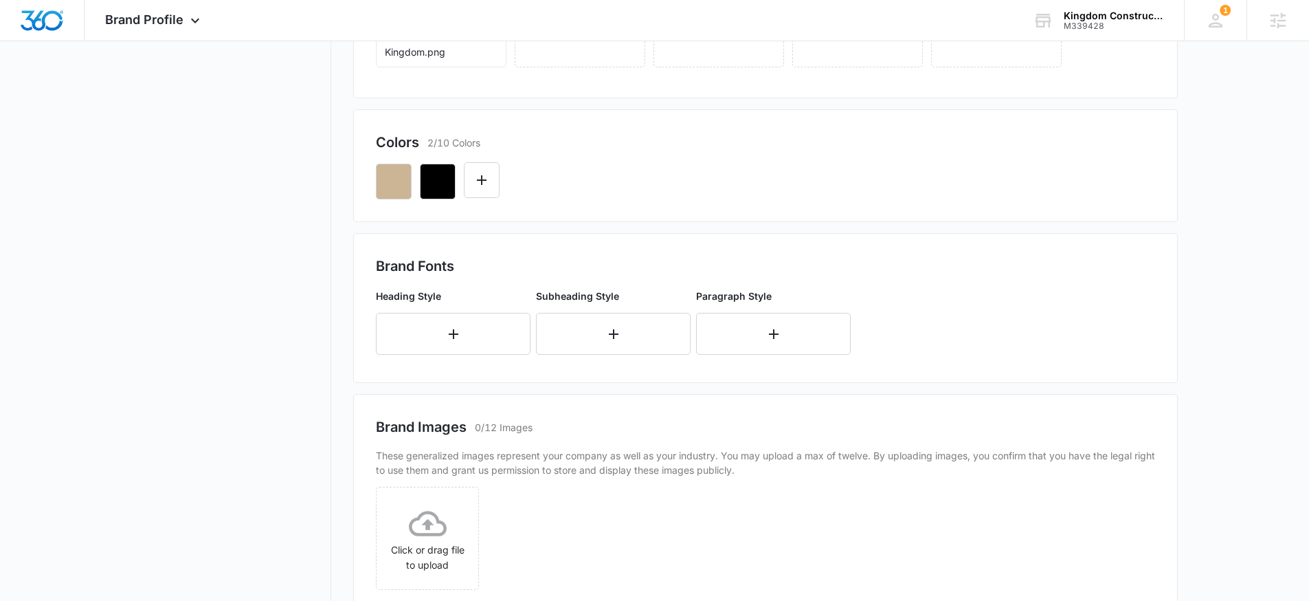
click at [797, 200] on div "Colors 2/10 Colors" at bounding box center [765, 165] width 825 height 113
click at [412, 340] on button "button" at bounding box center [453, 334] width 155 height 42
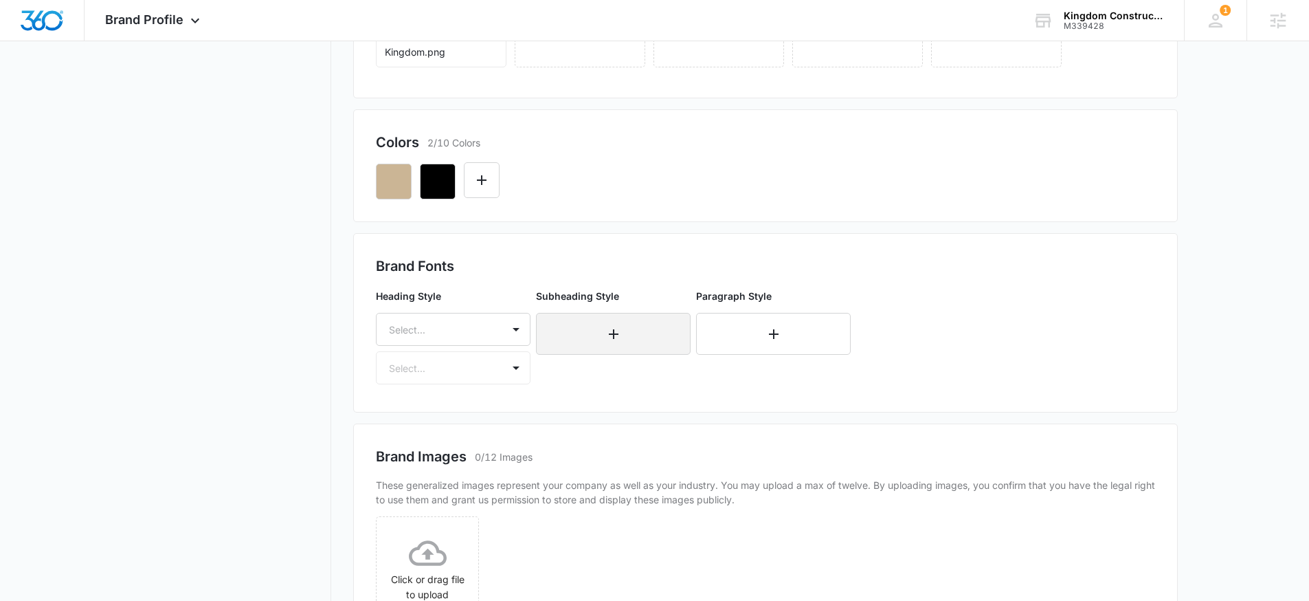
click at [559, 318] on button "button" at bounding box center [613, 334] width 155 height 42
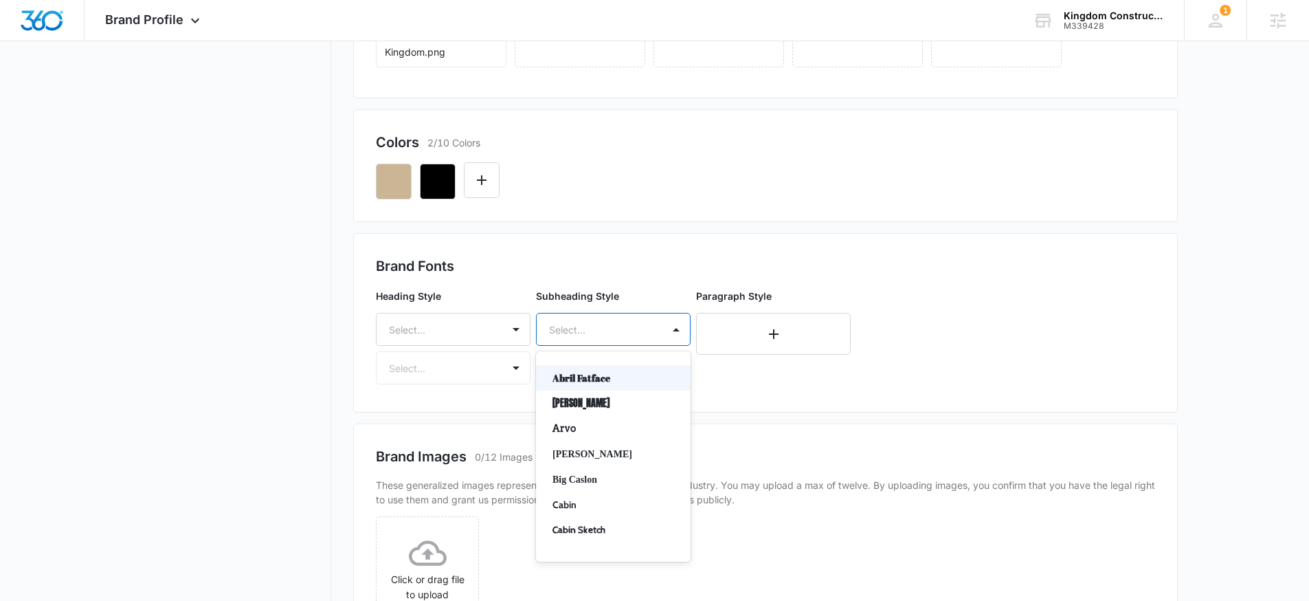
click at [561, 333] on div at bounding box center [597, 329] width 96 height 17
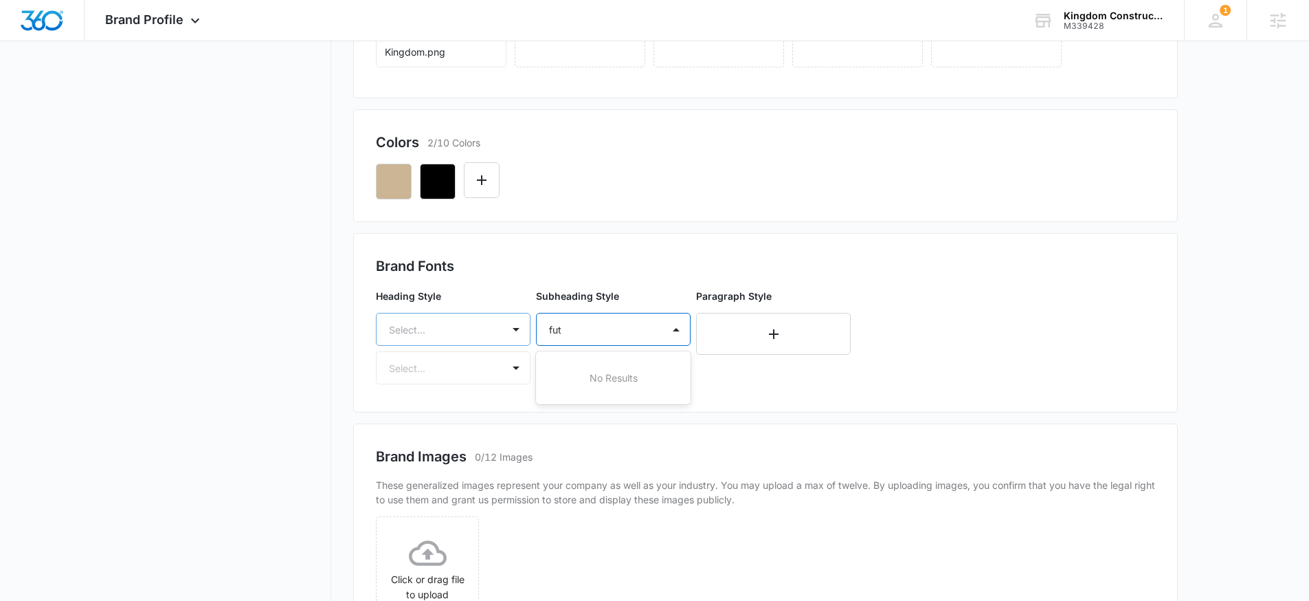
type input "fut"
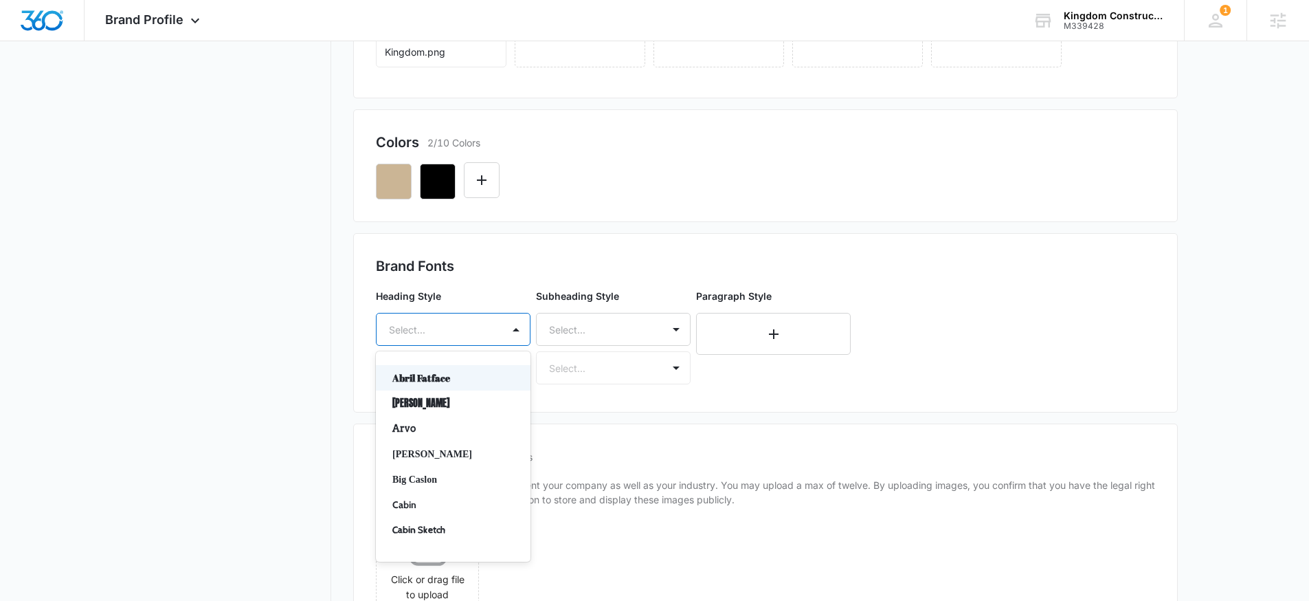
click at [485, 330] on div "Select..." at bounding box center [440, 329] width 126 height 31
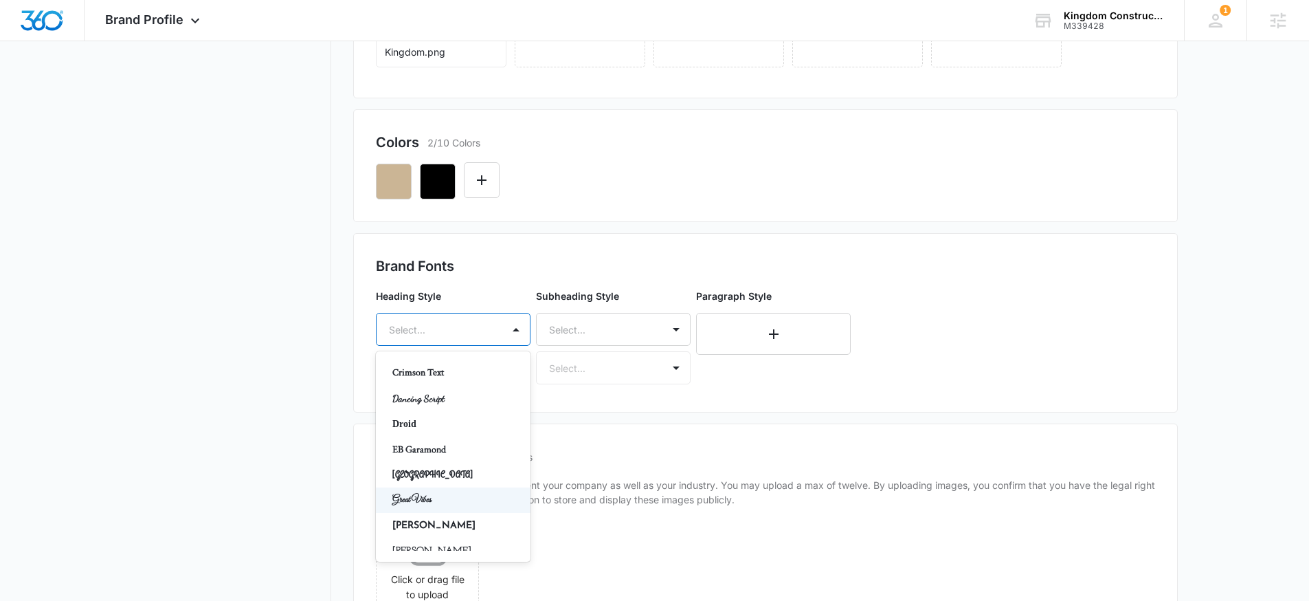
scroll to position [370, 0]
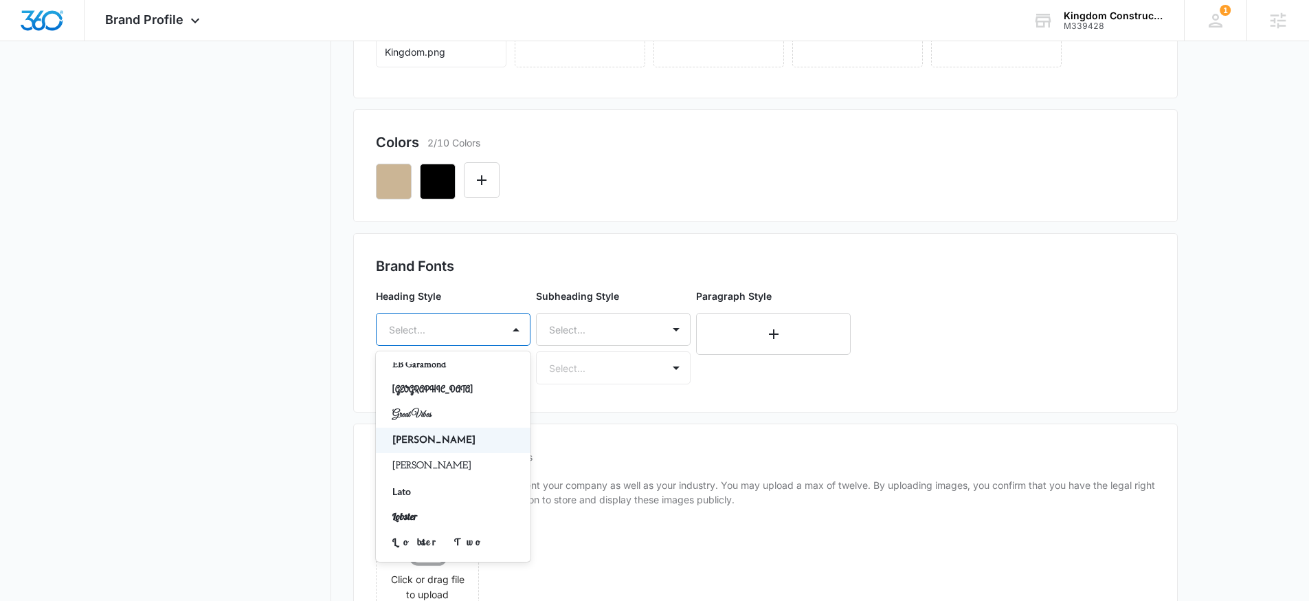
click at [449, 438] on p "Josefin Sans" at bounding box center [451, 440] width 119 height 14
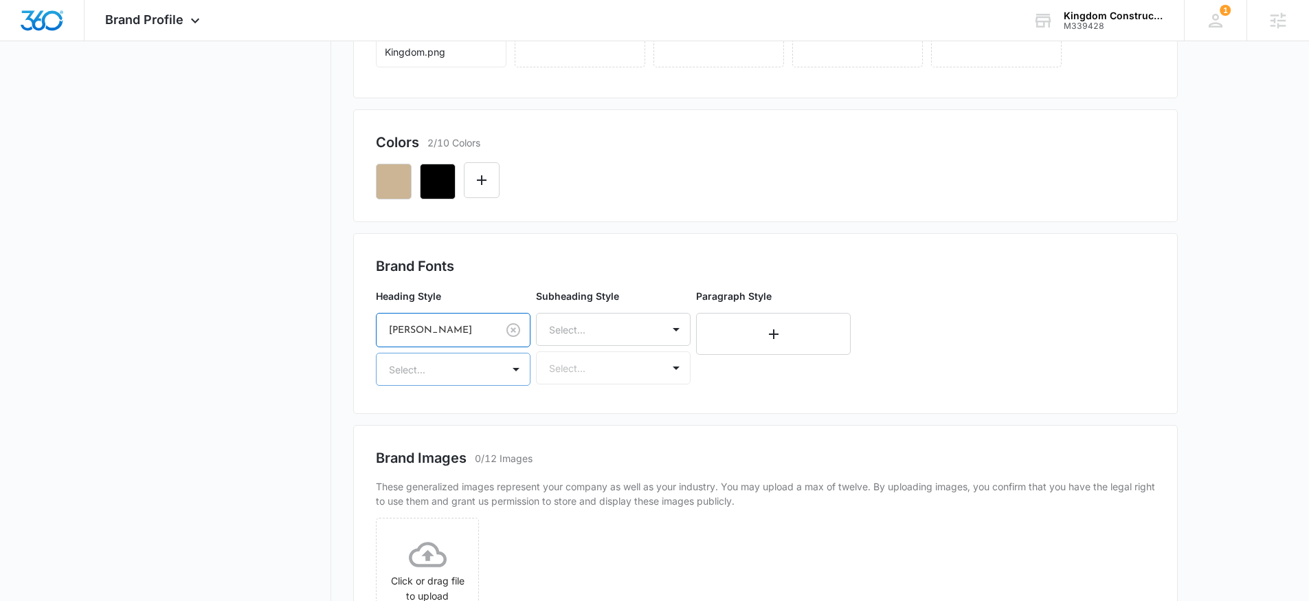
click at [469, 375] on div at bounding box center [437, 369] width 96 height 17
click at [431, 436] on p "Bold" at bounding box center [451, 443] width 119 height 14
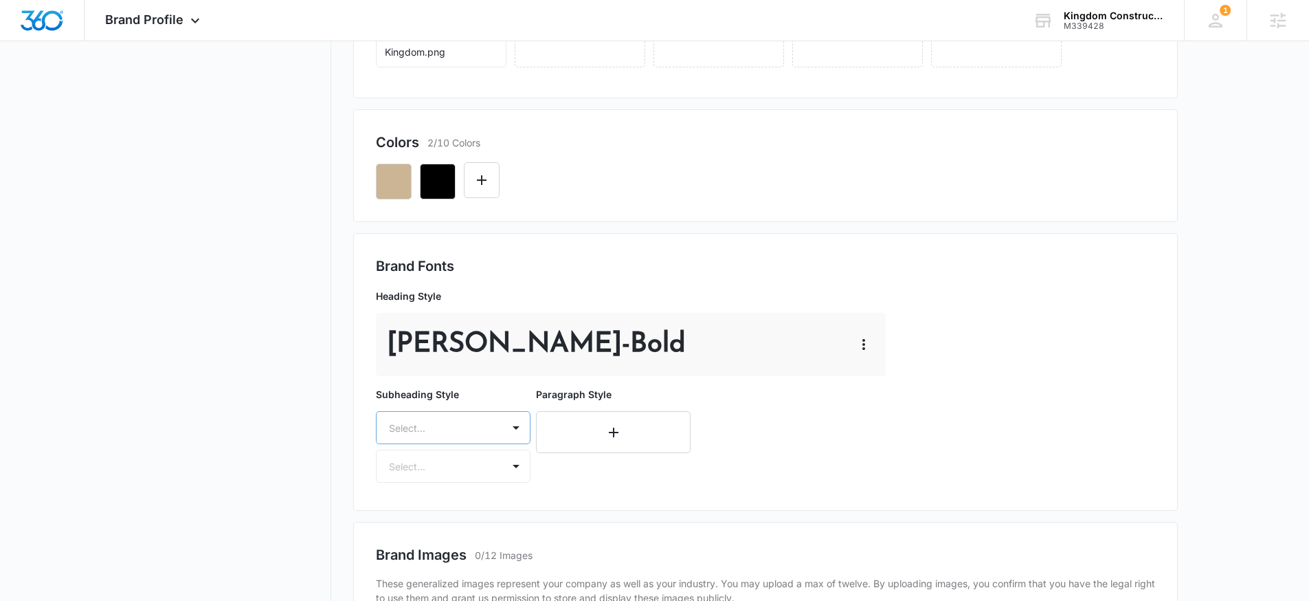
click at [470, 419] on div "Select..." at bounding box center [453, 427] width 155 height 33
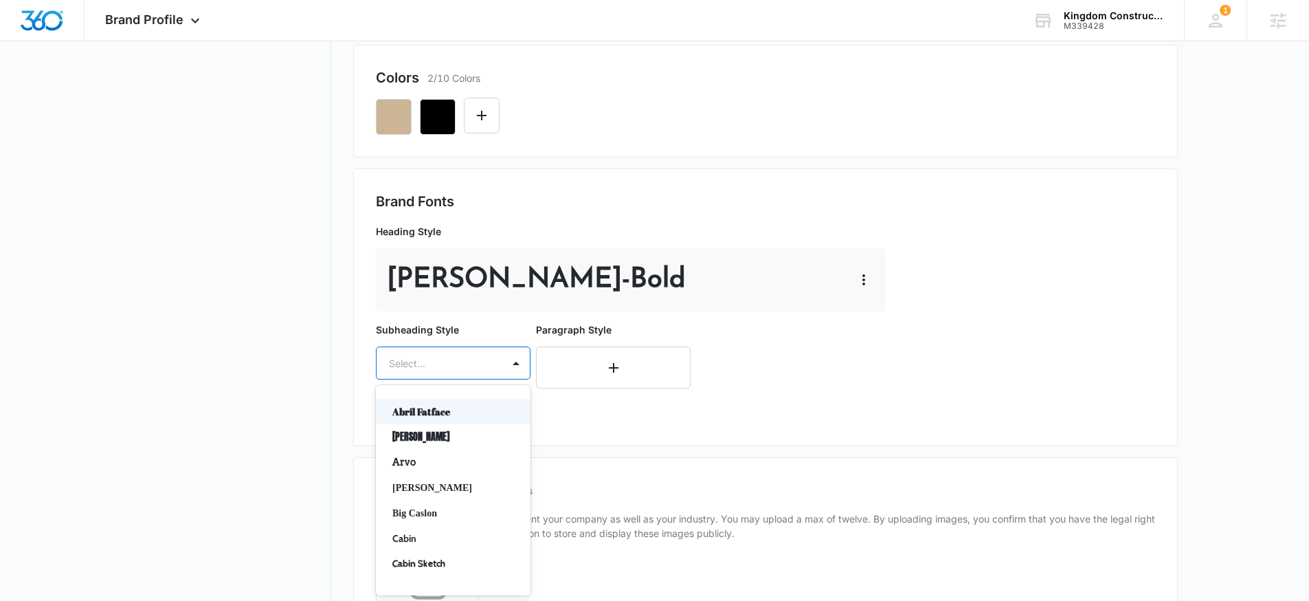
type input "k"
type input "jo"
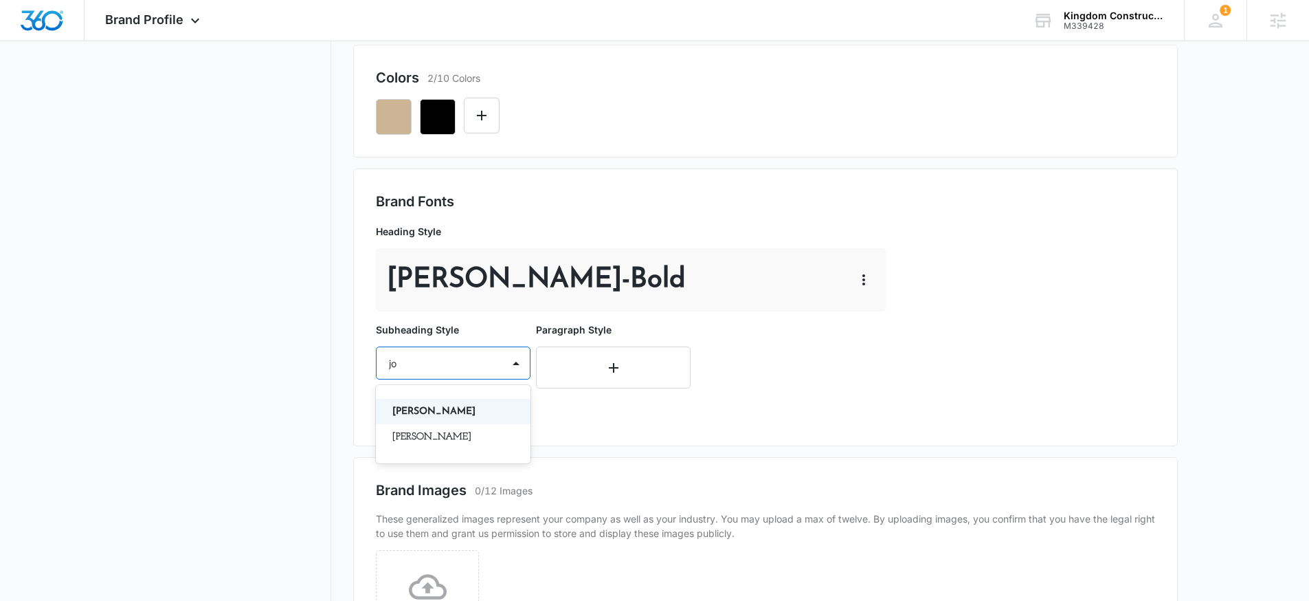
click at [450, 412] on p "Josefin Sans" at bounding box center [451, 411] width 119 height 14
click at [484, 401] on div at bounding box center [437, 402] width 96 height 17
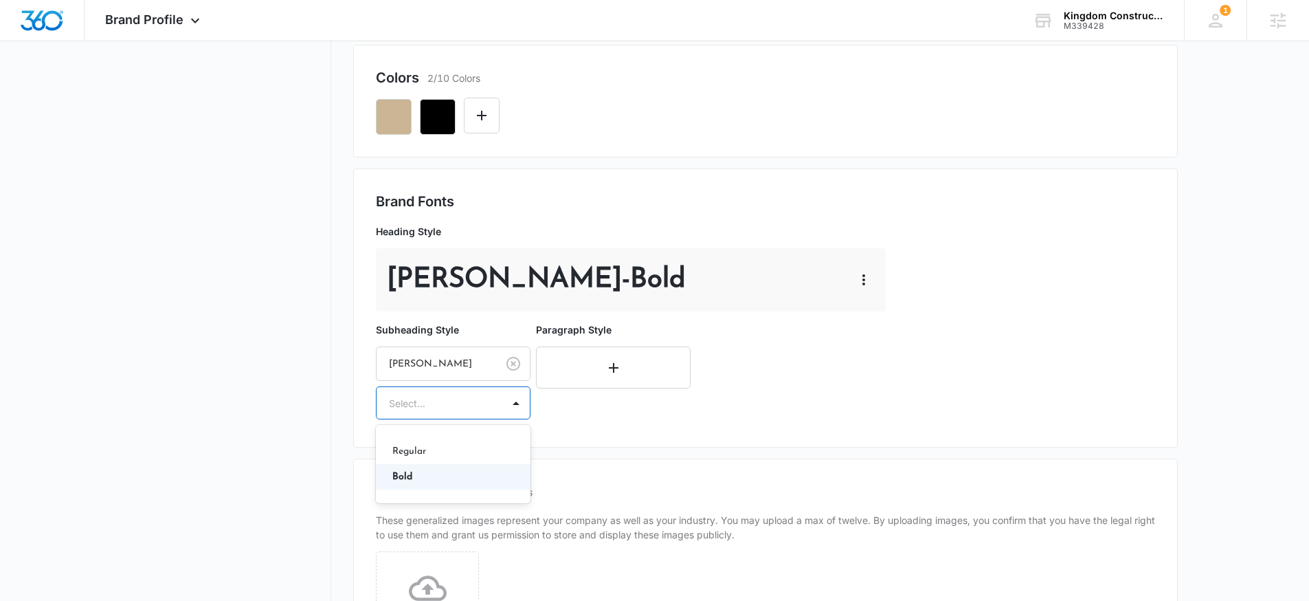
click at [429, 459] on div "Regular" at bounding box center [453, 450] width 155 height 25
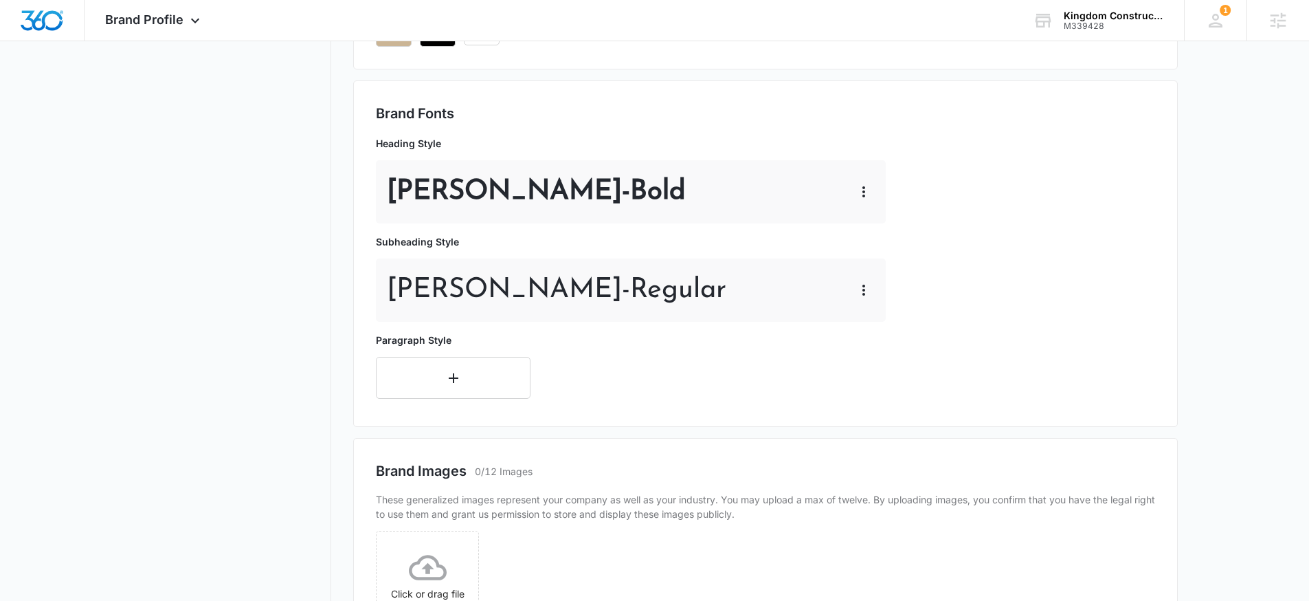
scroll to position [514, 0]
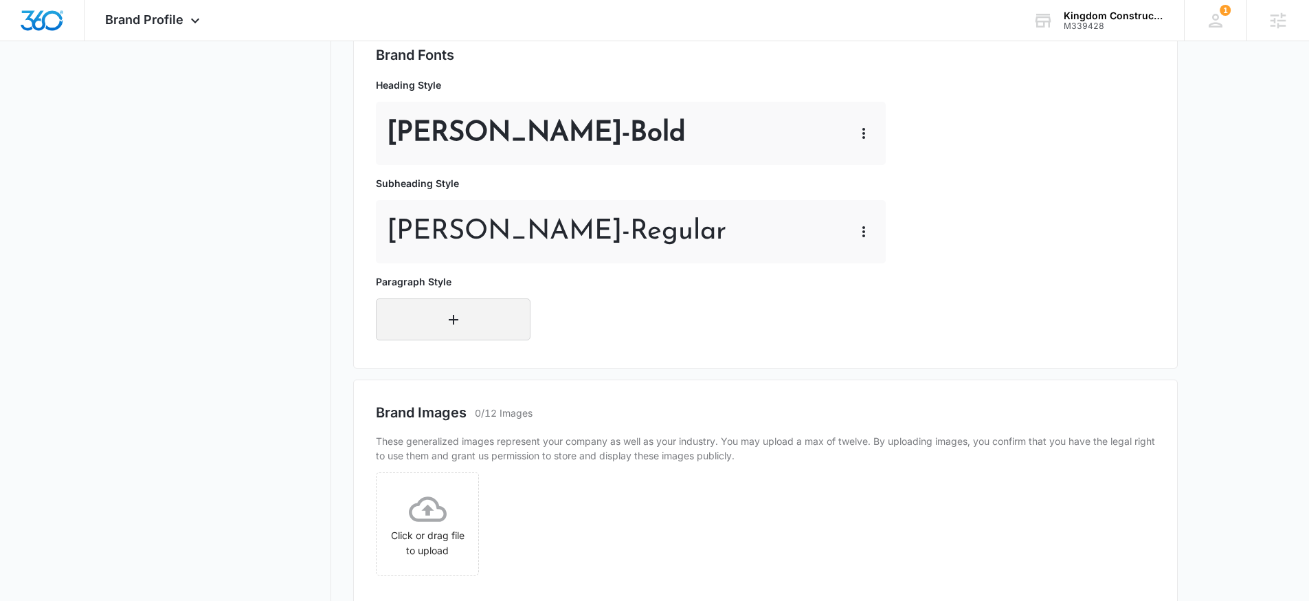
click at [495, 322] on button "button" at bounding box center [453, 319] width 155 height 42
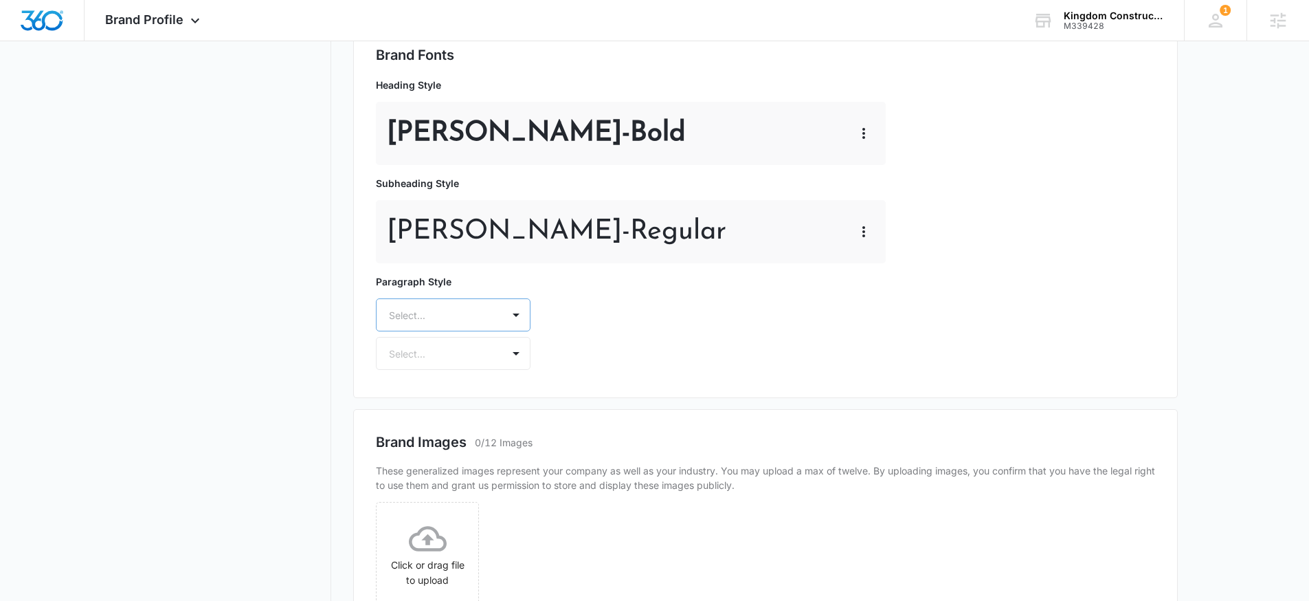
click at [467, 313] on div at bounding box center [437, 314] width 96 height 17
type input "jose"
click at [482, 369] on p "Josefin Sans" at bounding box center [451, 363] width 119 height 14
click at [467, 361] on div at bounding box center [437, 354] width 96 height 17
click at [440, 405] on p "Regular" at bounding box center [451, 403] width 119 height 14
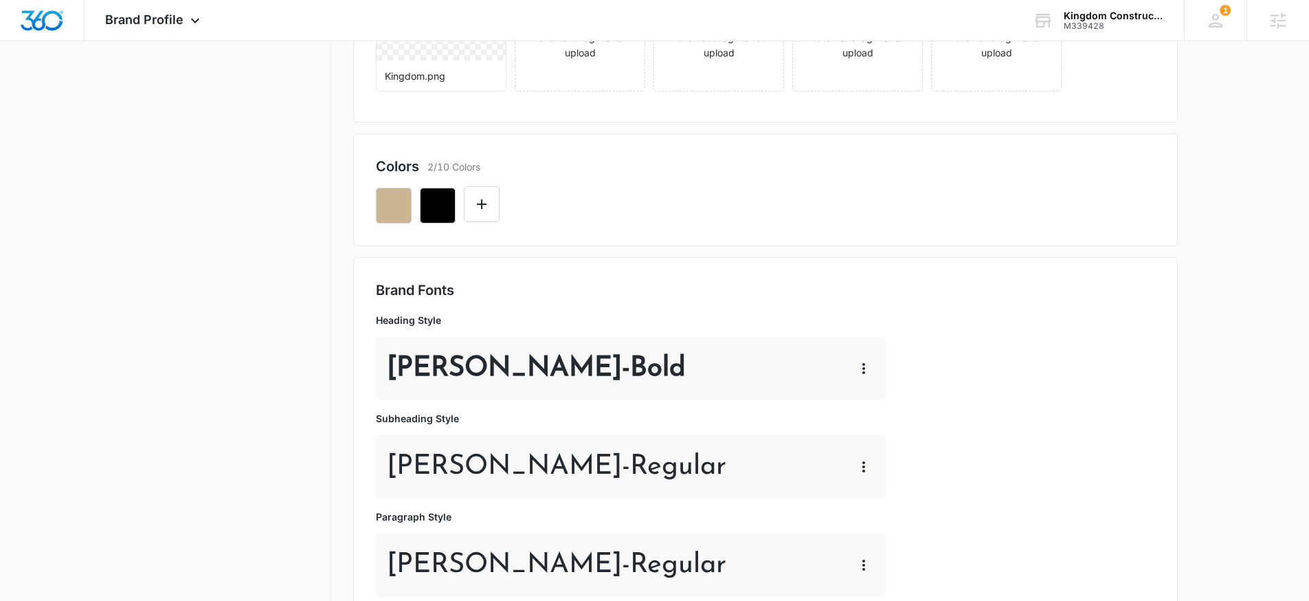
scroll to position [0, 0]
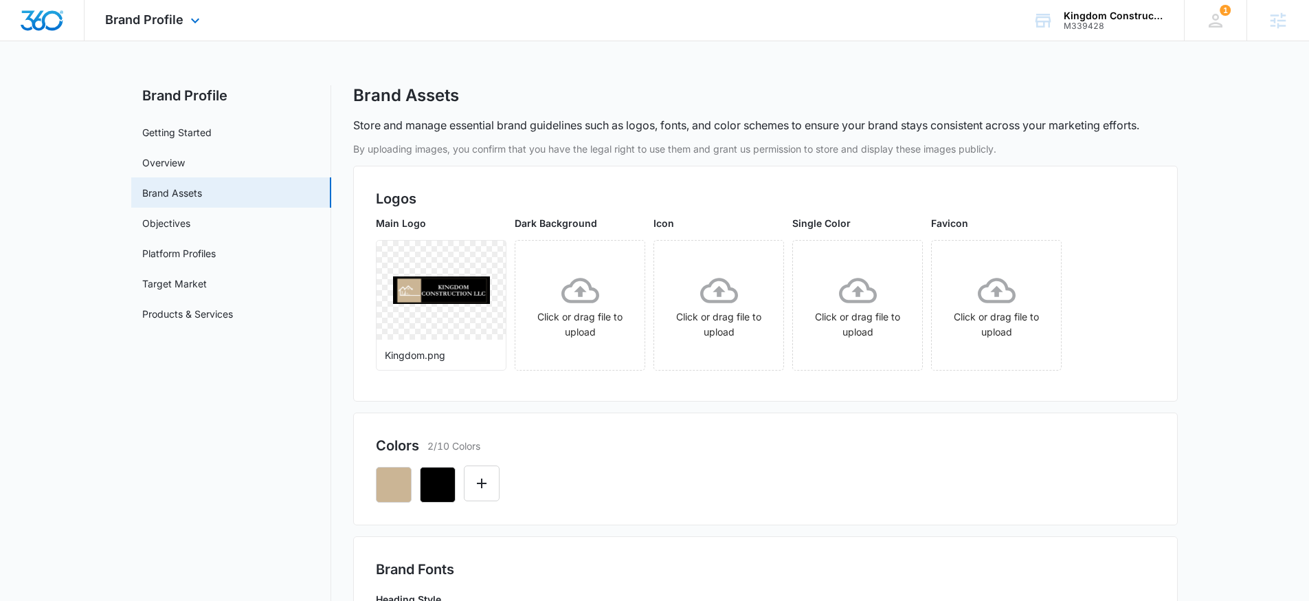
click at [45, 24] on img "Dashboard" at bounding box center [42, 20] width 44 height 21
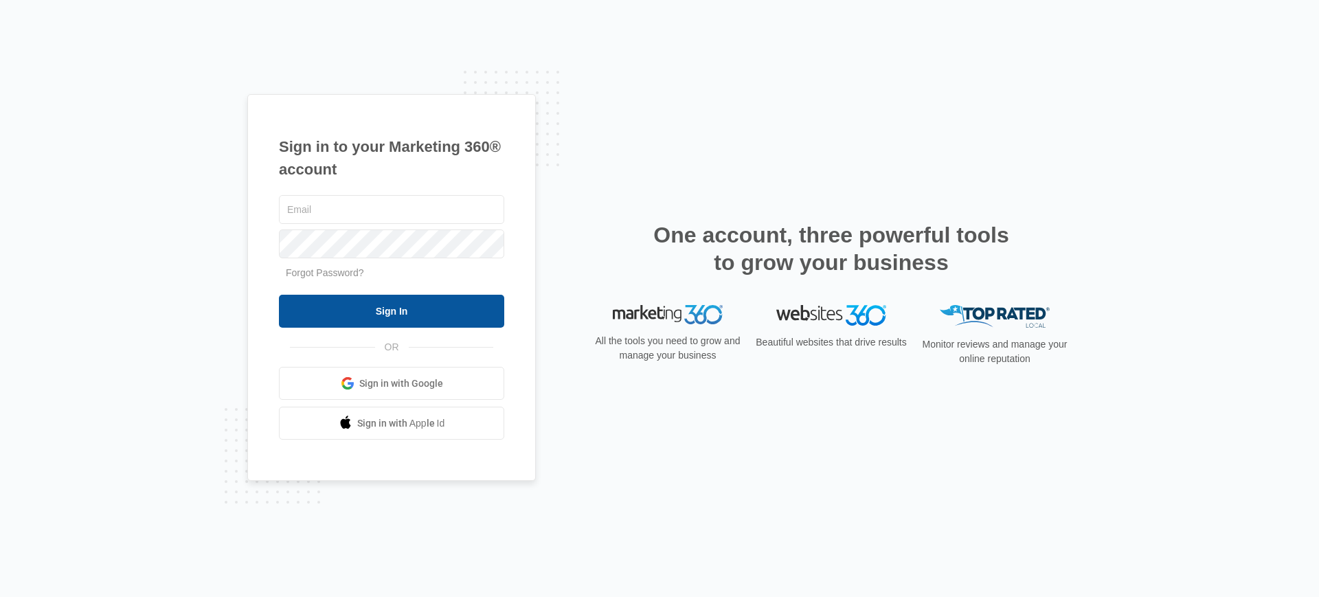
type input "[PERSON_NAME][EMAIL_ADDRESS][PERSON_NAME][DOMAIN_NAME]"
click at [396, 311] on input "Sign In" at bounding box center [391, 311] width 225 height 33
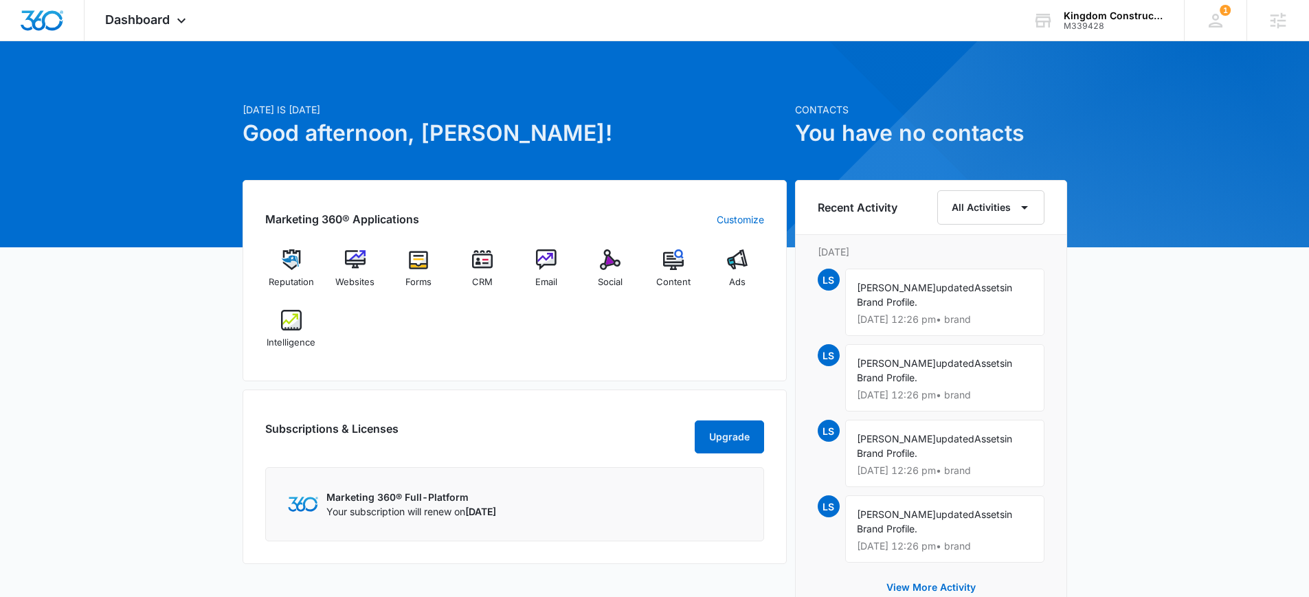
click at [589, 350] on div "Reputation Websites Forms CRM Email Social Content Ads Intelligence" at bounding box center [514, 303] width 499 height 109
click at [219, 36] on div "Dashboard Apps Reputation Websites Forms CRM Email Social Content Ads Intellige…" at bounding box center [654, 20] width 1309 height 41
click at [182, 24] on icon at bounding box center [181, 24] width 16 height 16
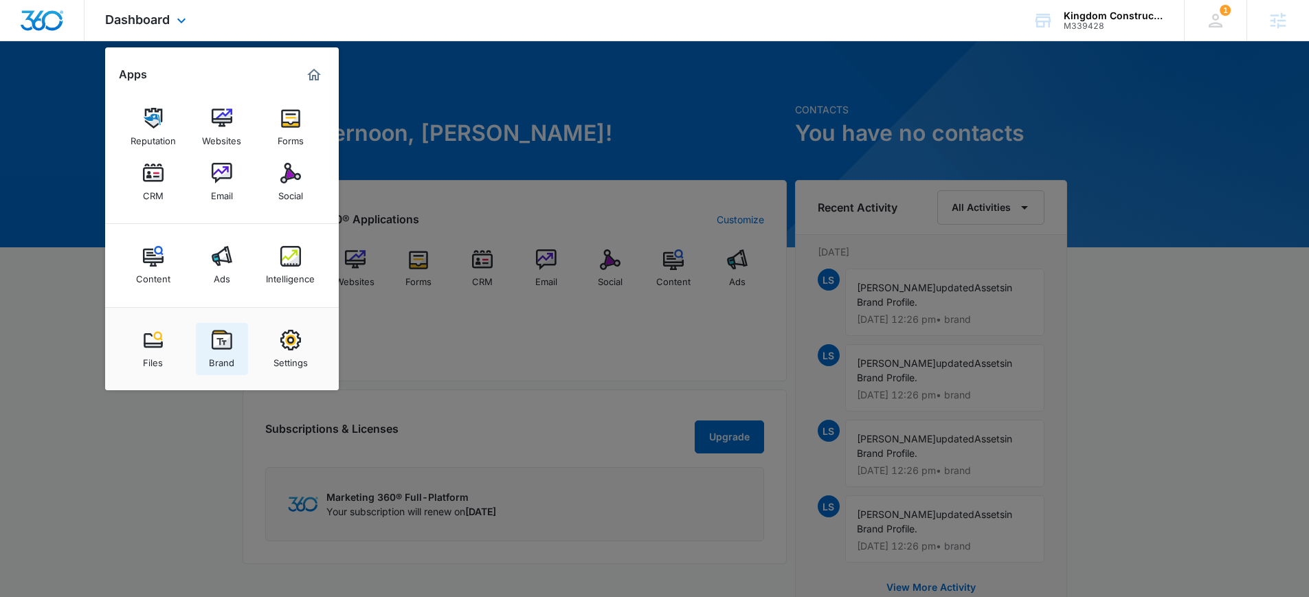
click at [221, 343] on img at bounding box center [222, 340] width 21 height 21
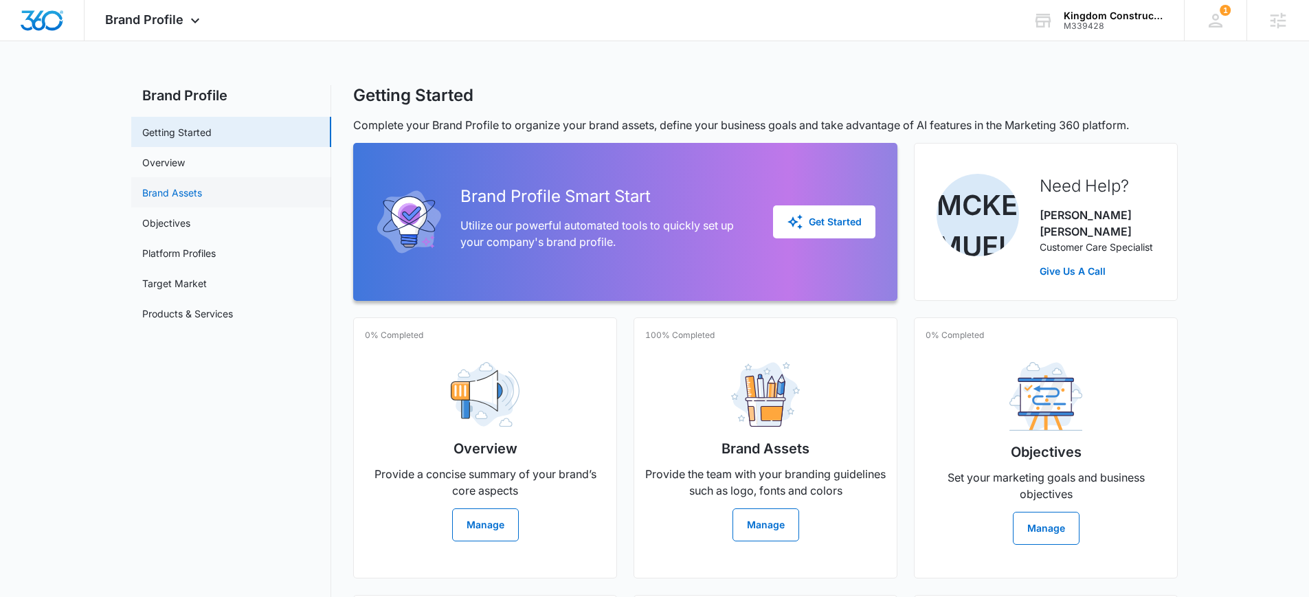
click at [202, 186] on link "Brand Assets" at bounding box center [172, 193] width 60 height 14
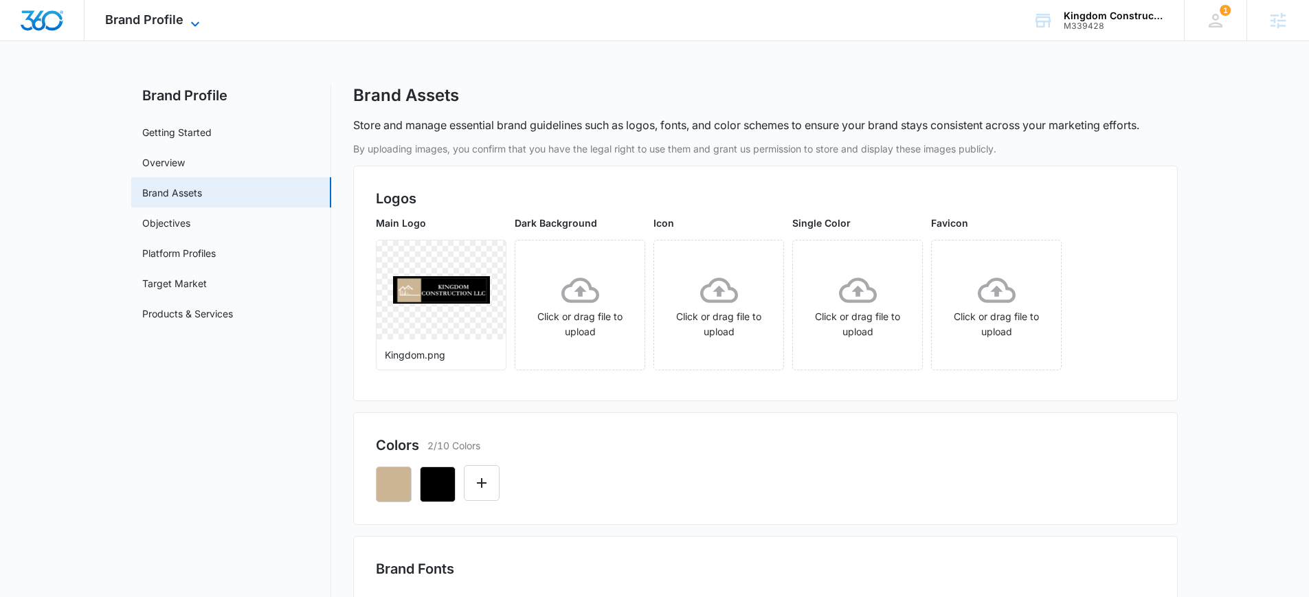
click at [149, 22] on span "Brand Profile" at bounding box center [144, 19] width 78 height 14
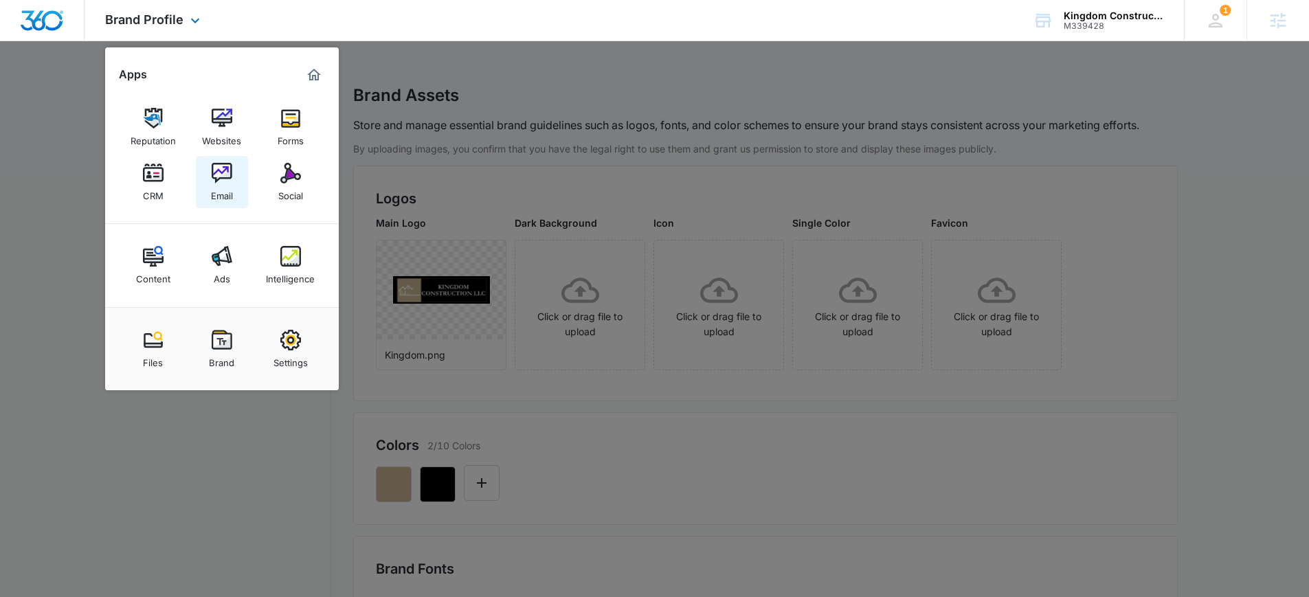
click at [230, 174] on img at bounding box center [222, 173] width 21 height 21
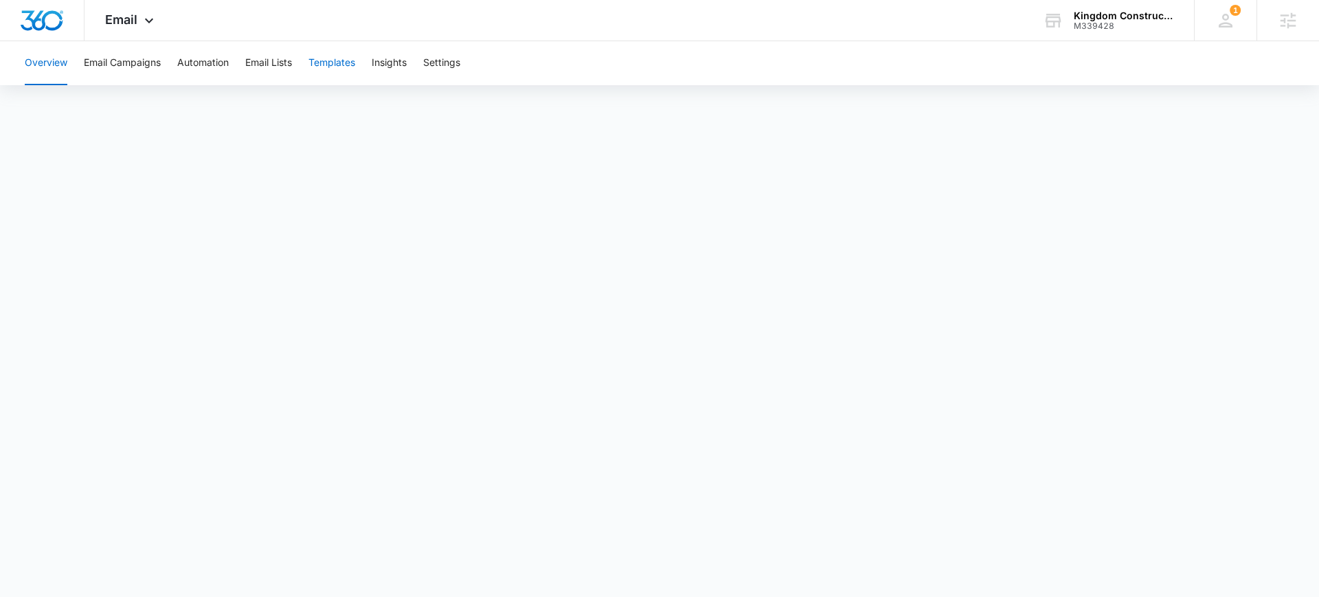
click at [341, 52] on button "Templates" at bounding box center [332, 63] width 47 height 44
click at [148, 19] on icon at bounding box center [149, 24] width 16 height 16
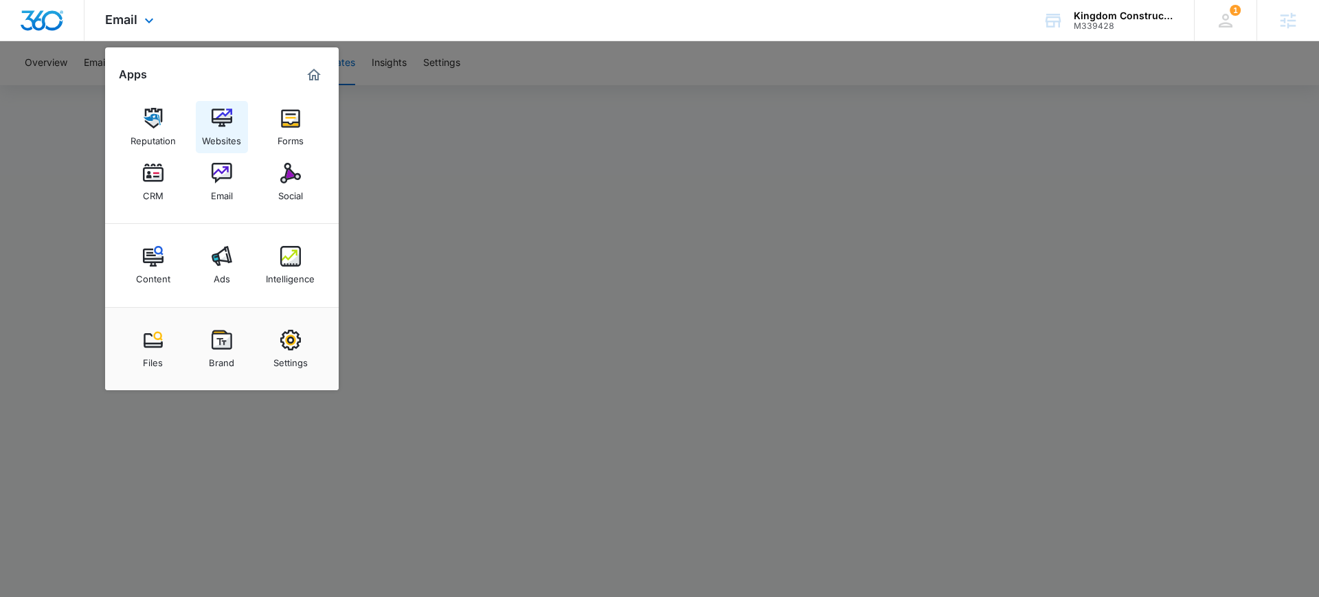
click at [208, 121] on link "Websites" at bounding box center [222, 127] width 52 height 52
